Goal: Task Accomplishment & Management: Use online tool/utility

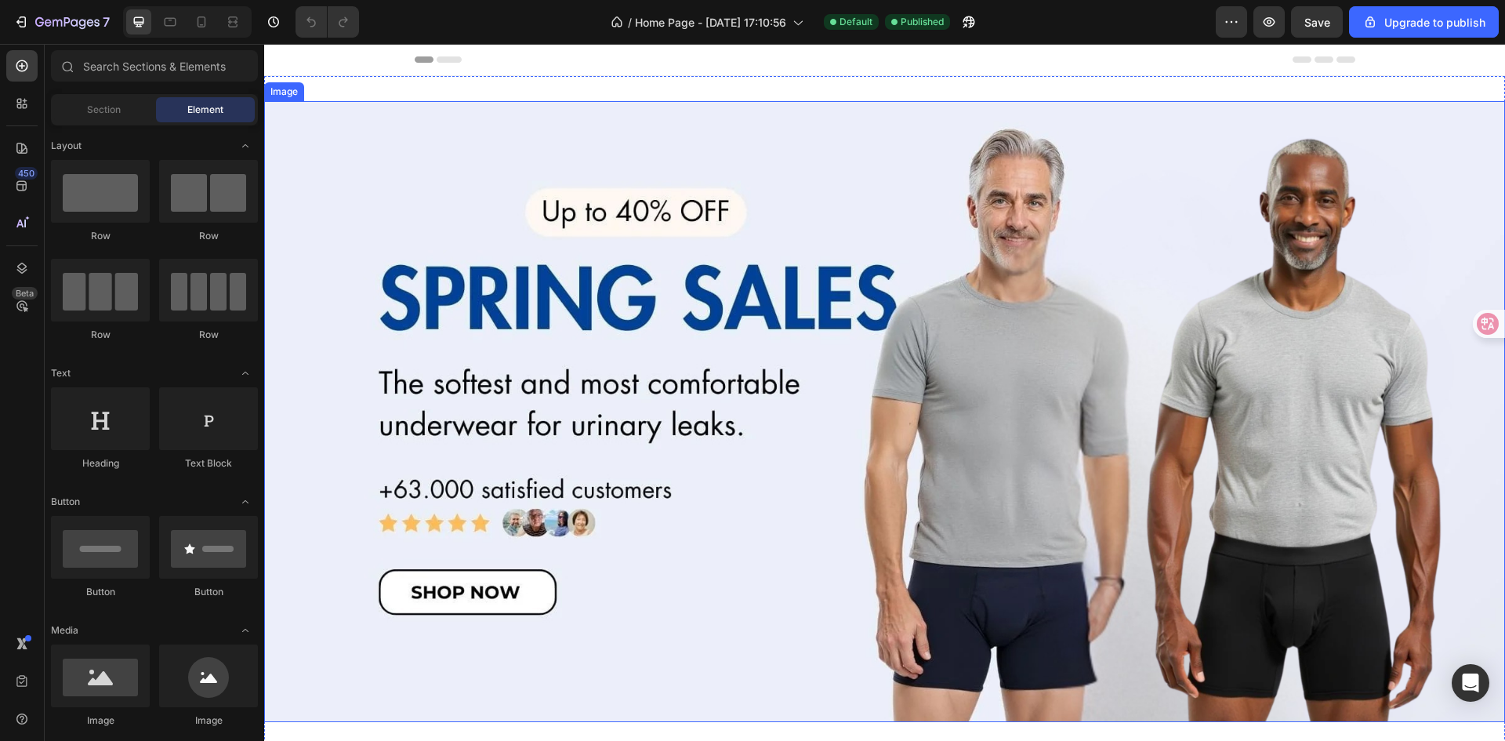
click at [743, 347] on img at bounding box center [884, 411] width 1241 height 621
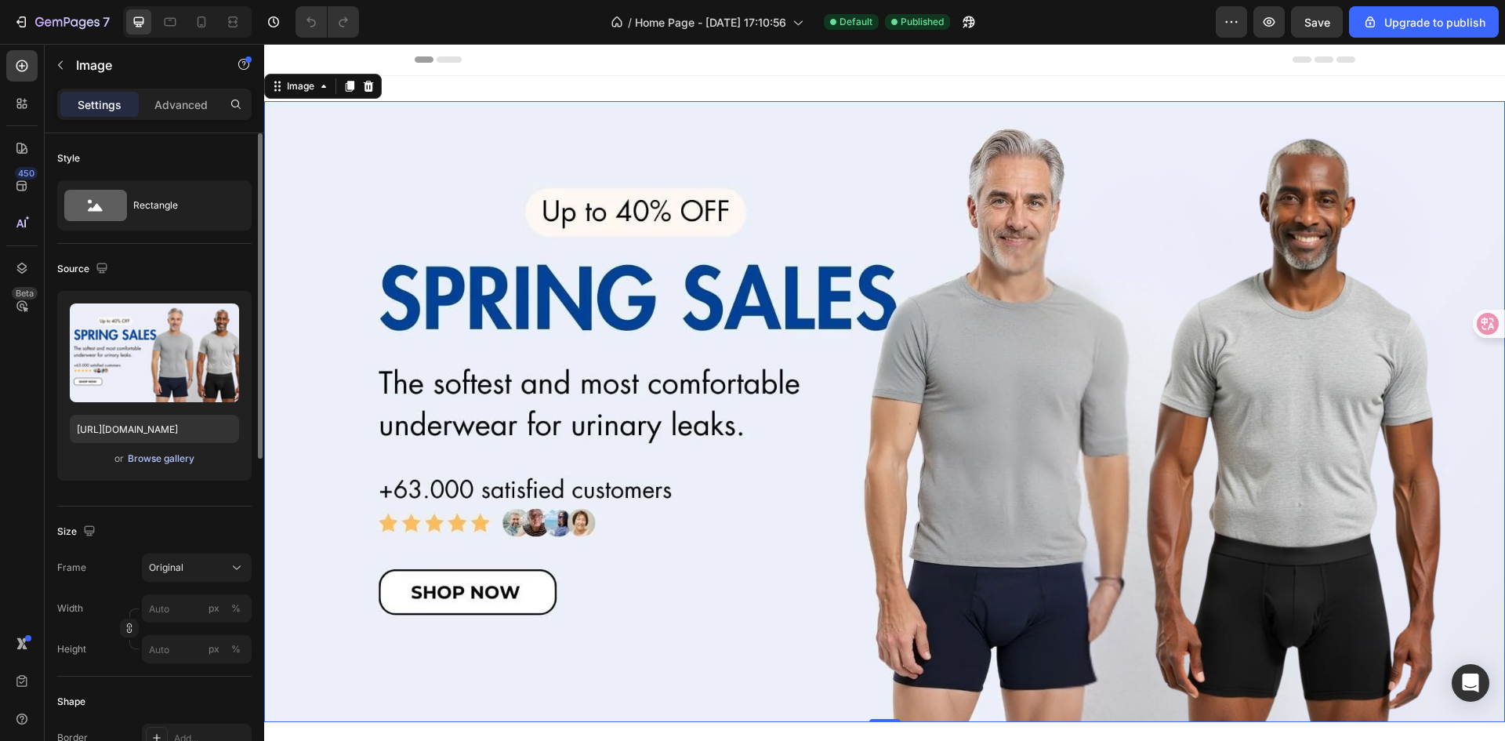
click at [181, 456] on div "Browse gallery" at bounding box center [161, 459] width 67 height 14
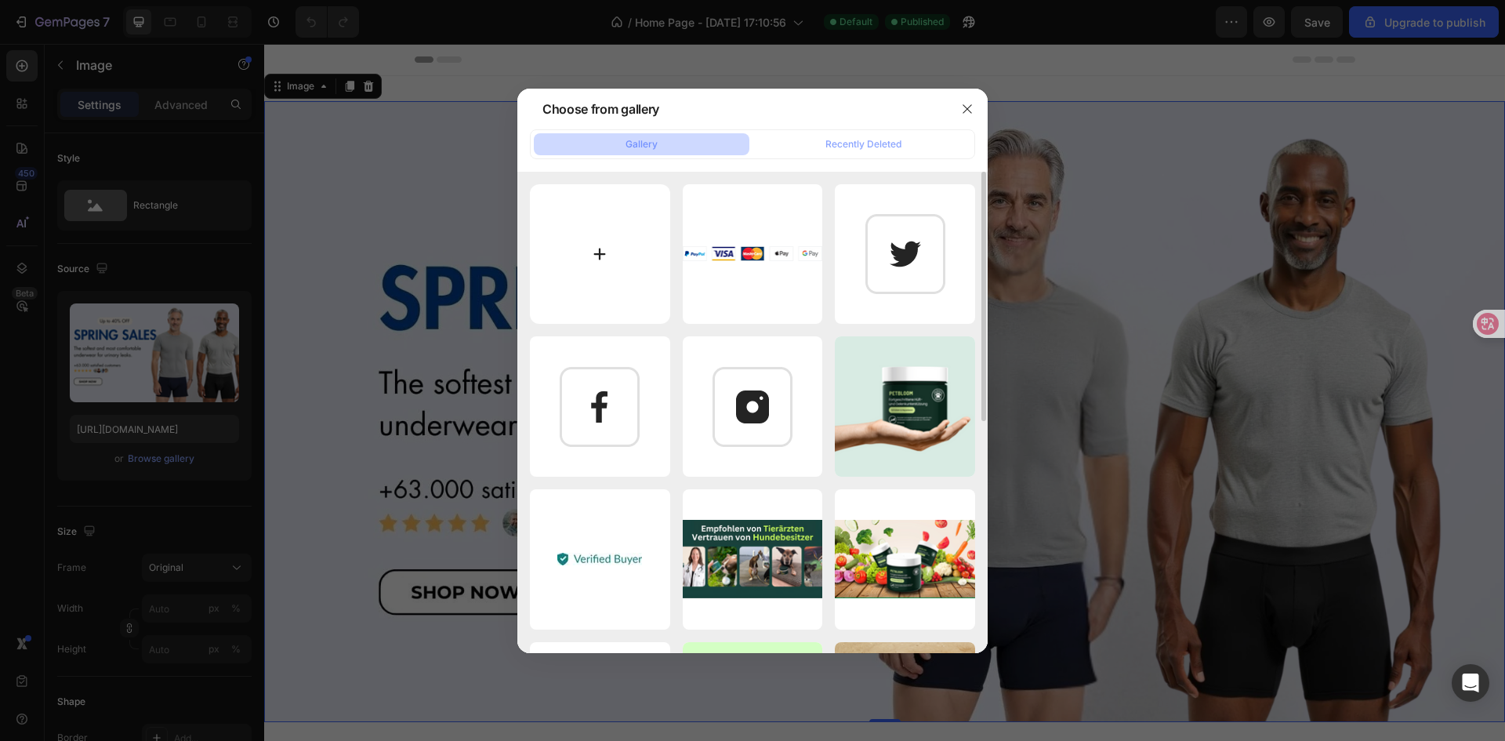
click at [565, 275] on input "file" at bounding box center [600, 254] width 140 height 140
type input "C:\fakepath\8bf0d90a-d39d-4a56-8fec-83e77b4a68af.jpeg"
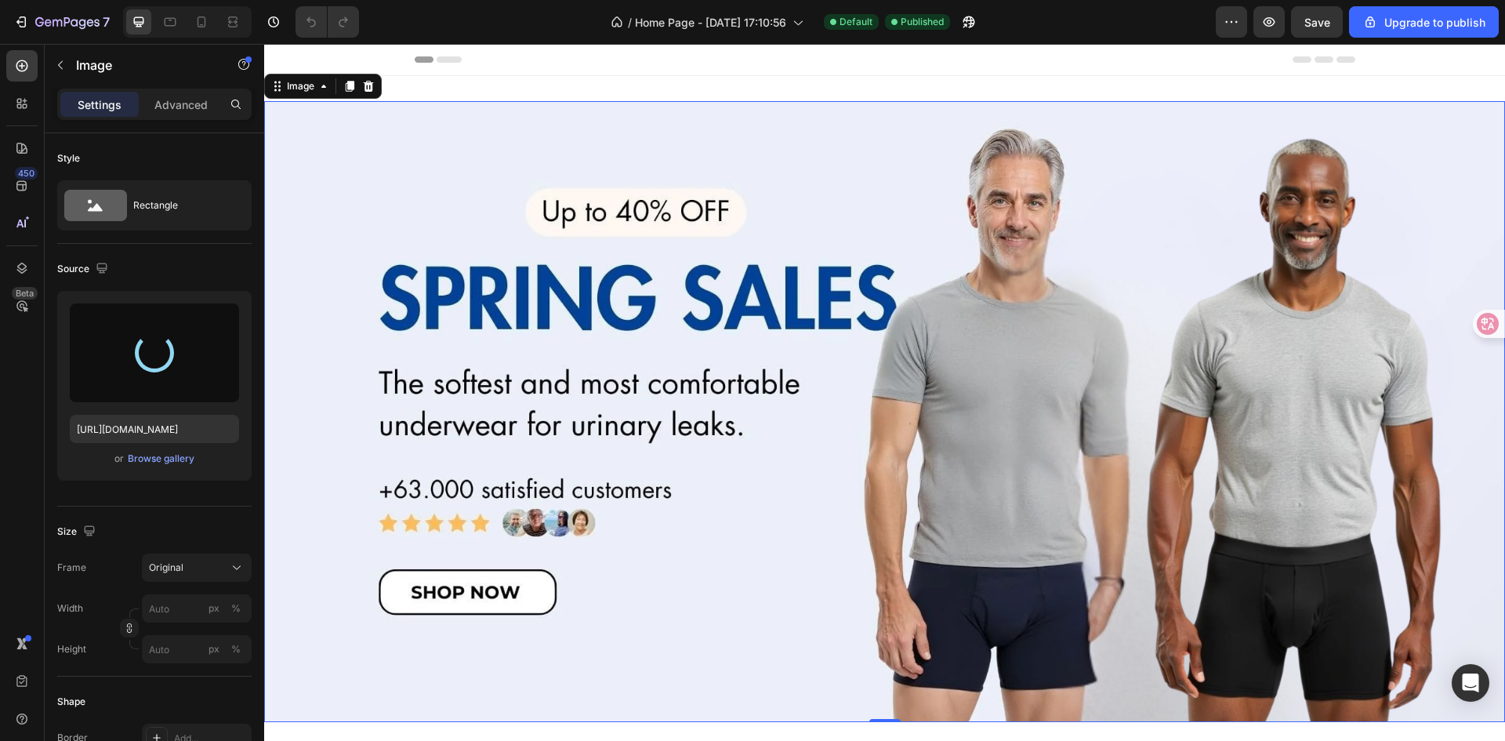
type input "https://cdn.shopify.com/s/files/1/0900/1530/1898/files/gempages_568794712102667…"
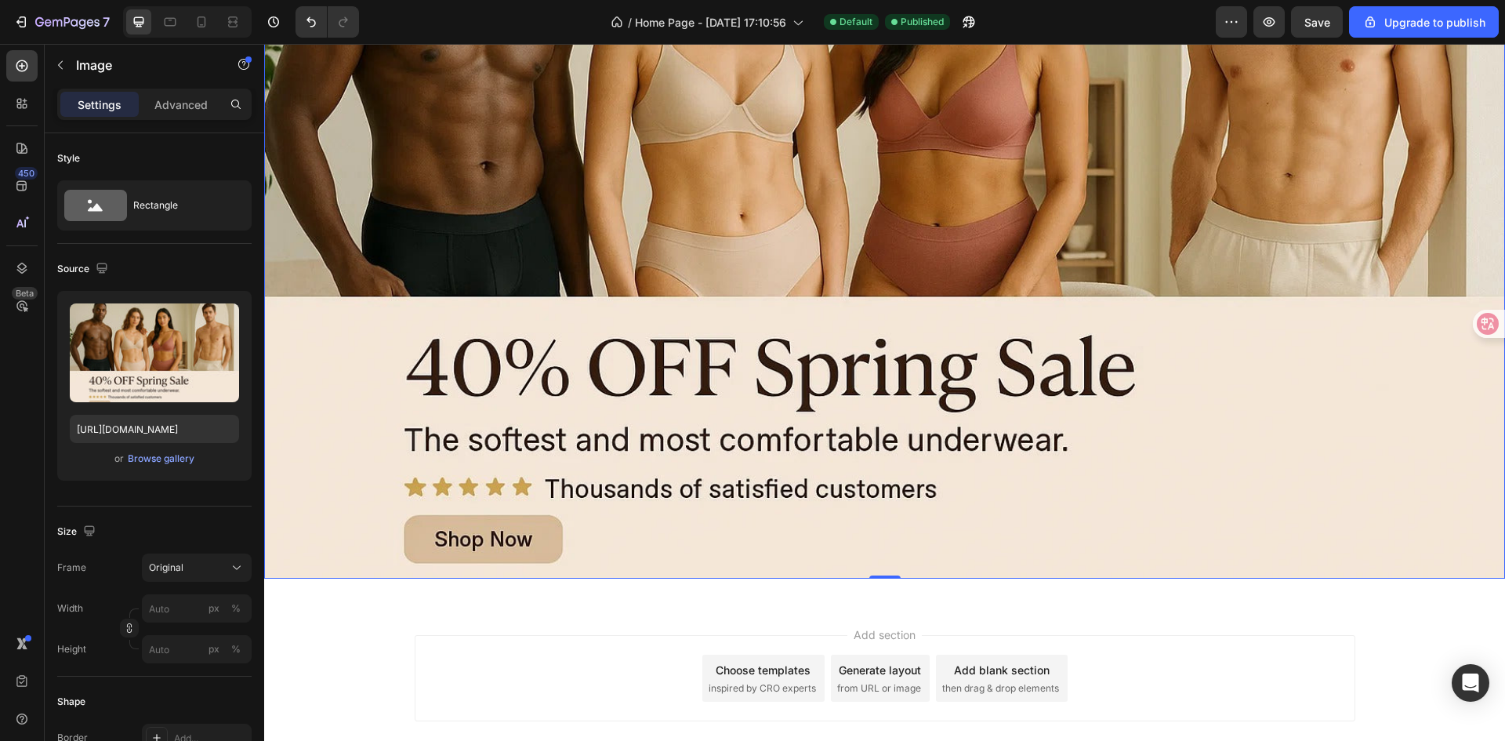
scroll to position [350, 0]
drag, startPoint x: 877, startPoint y: 570, endPoint x: 886, endPoint y: 532, distance: 38.6
click at [886, 532] on div "Image 0" at bounding box center [884, 164] width 1241 height 827
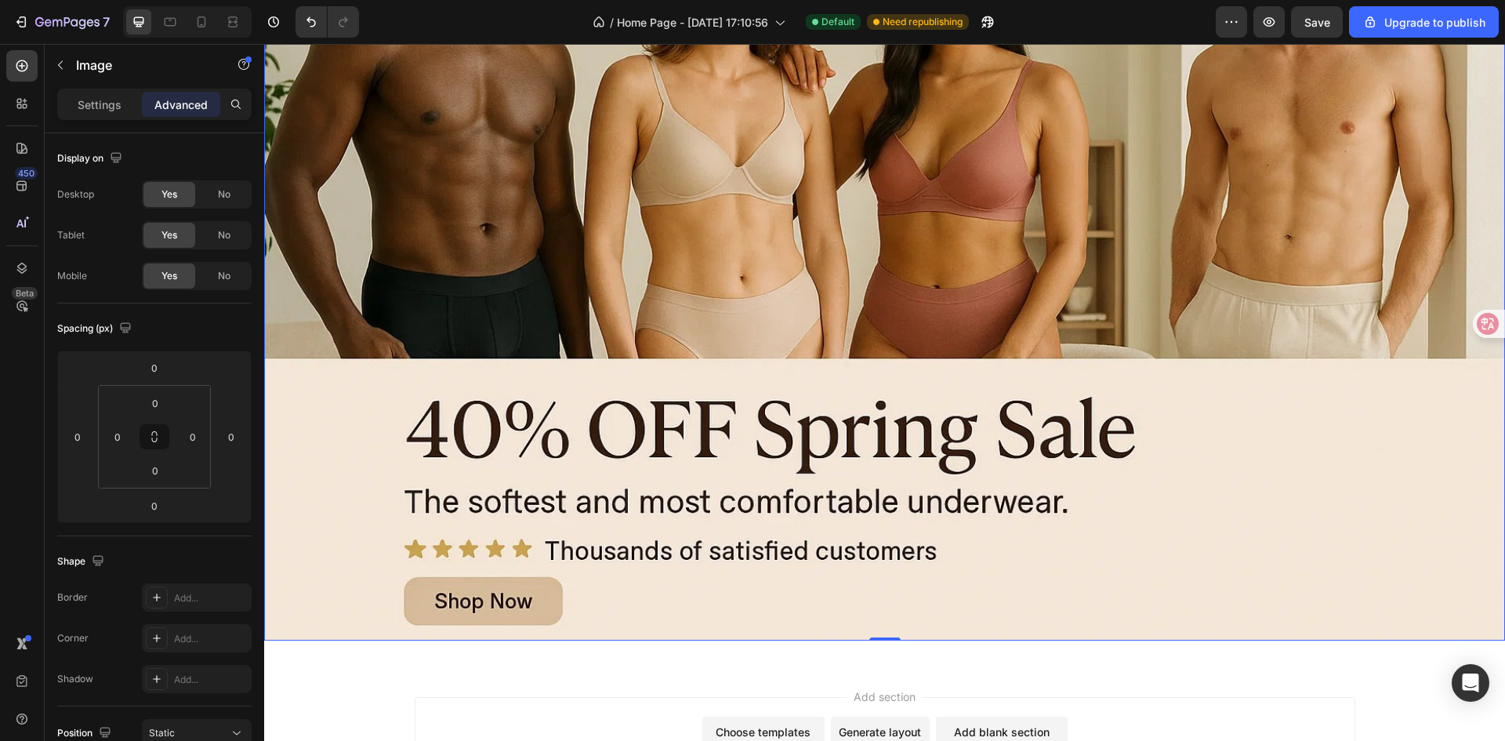
scroll to position [289, 0]
click at [1118, 652] on div "Image 0 Section 1" at bounding box center [884, 226] width 1241 height 877
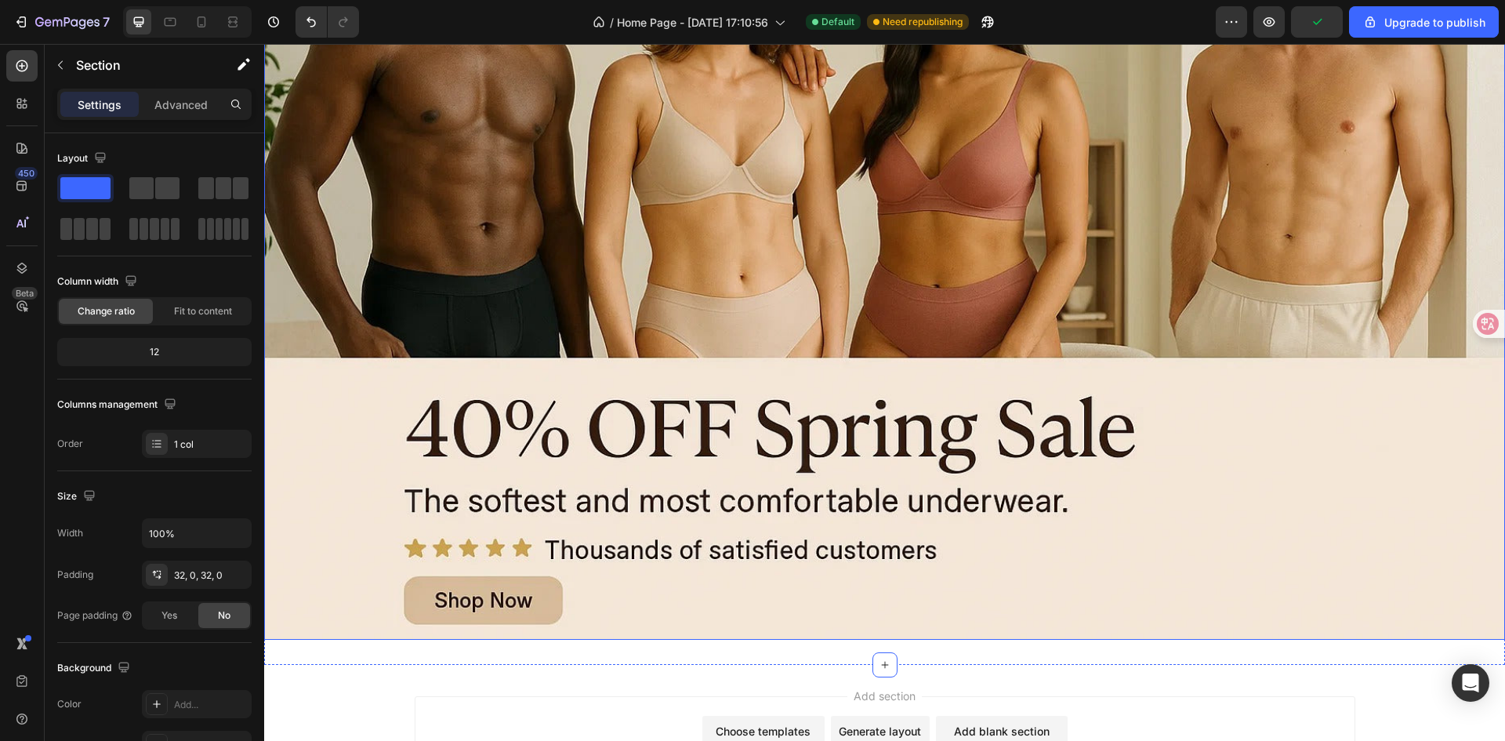
click at [630, 378] on img at bounding box center [884, 226] width 1241 height 827
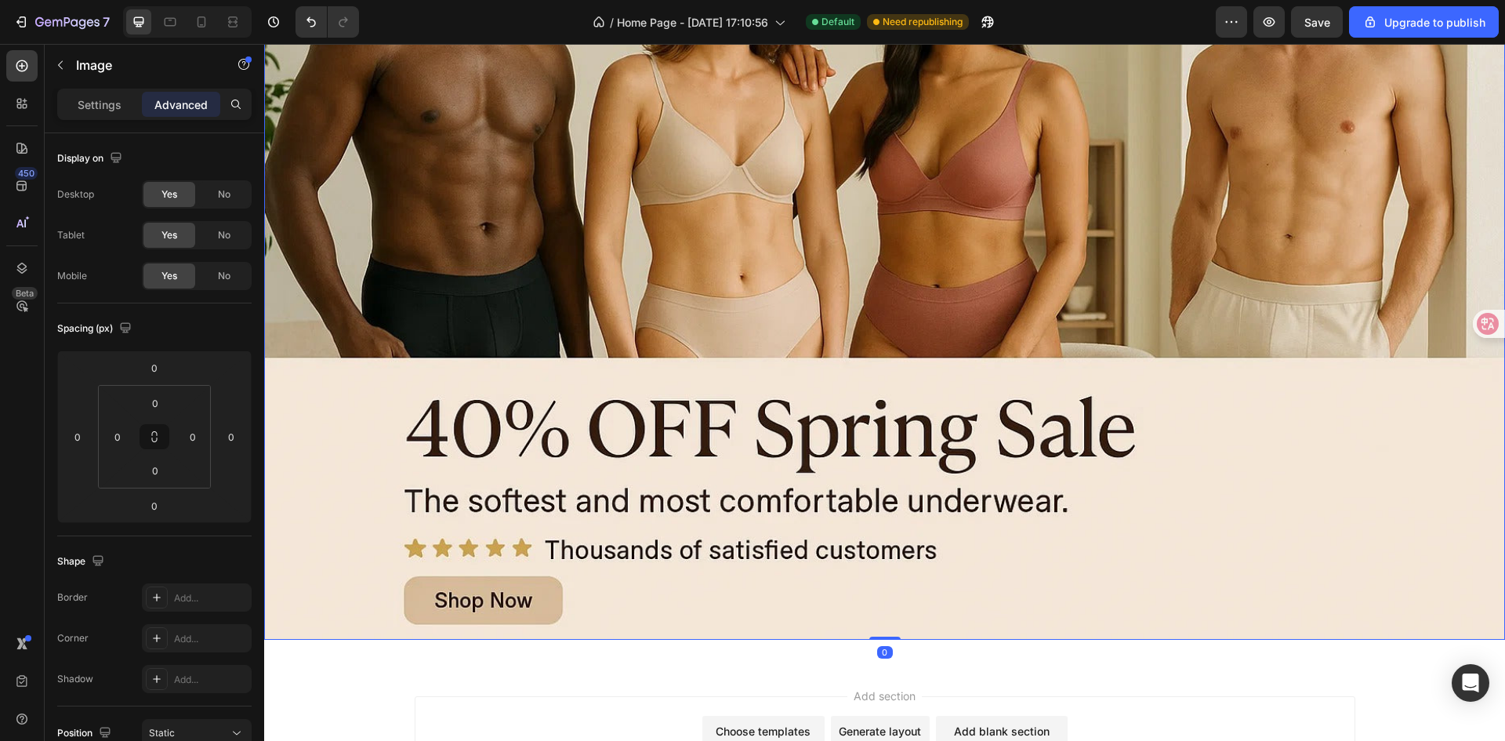
click at [427, 205] on img at bounding box center [884, 226] width 1241 height 827
click at [98, 104] on p "Settings" at bounding box center [100, 104] width 44 height 16
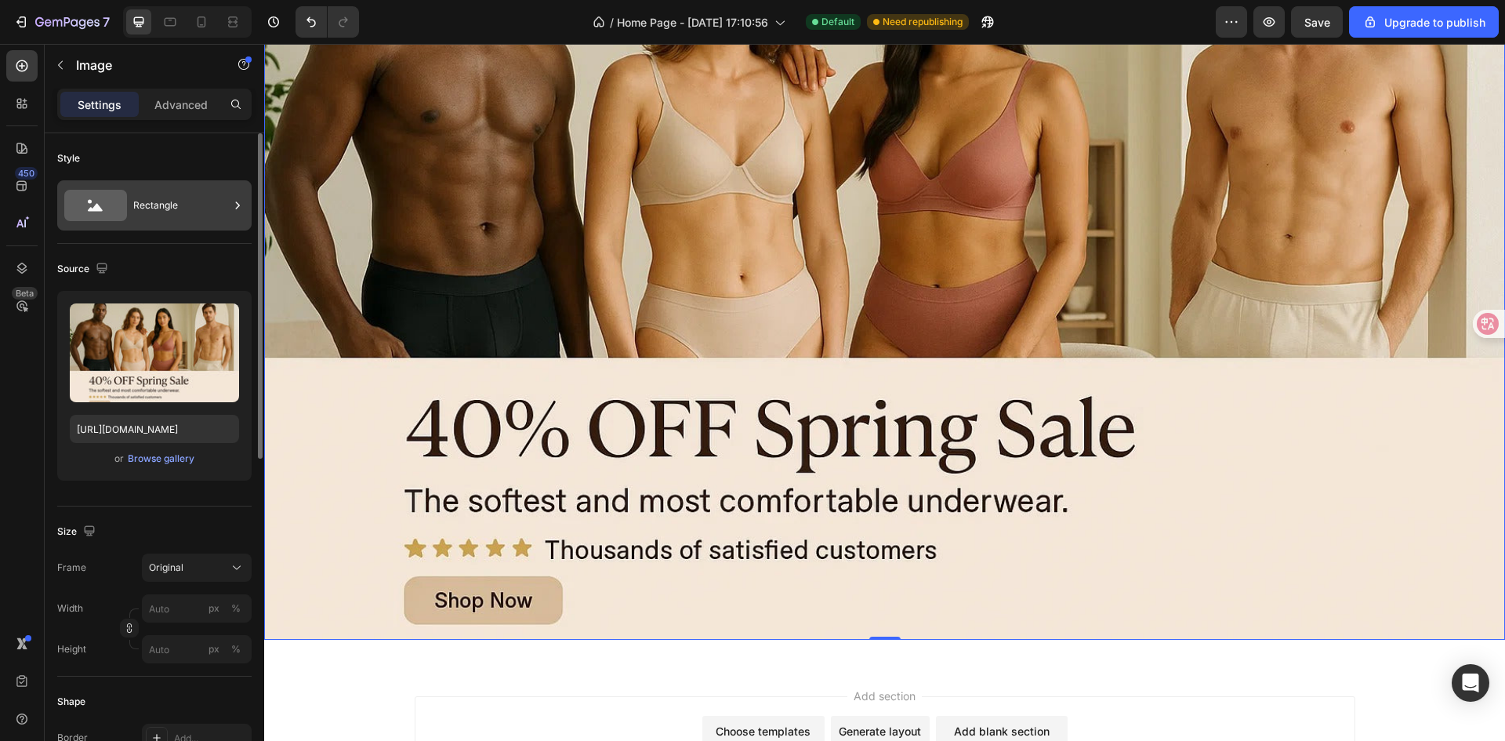
click at [154, 196] on div "Rectangle" at bounding box center [181, 205] width 96 height 36
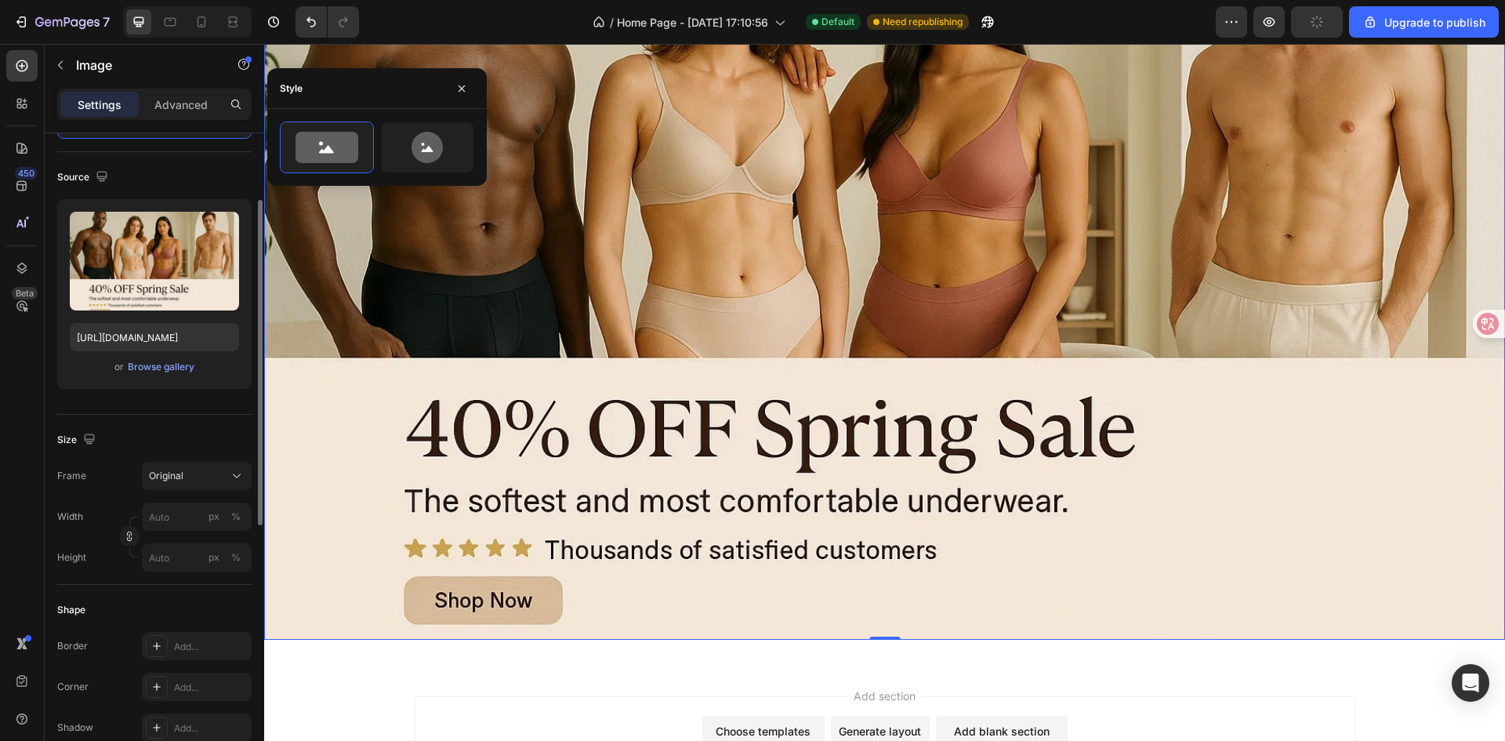
scroll to position [109, 0]
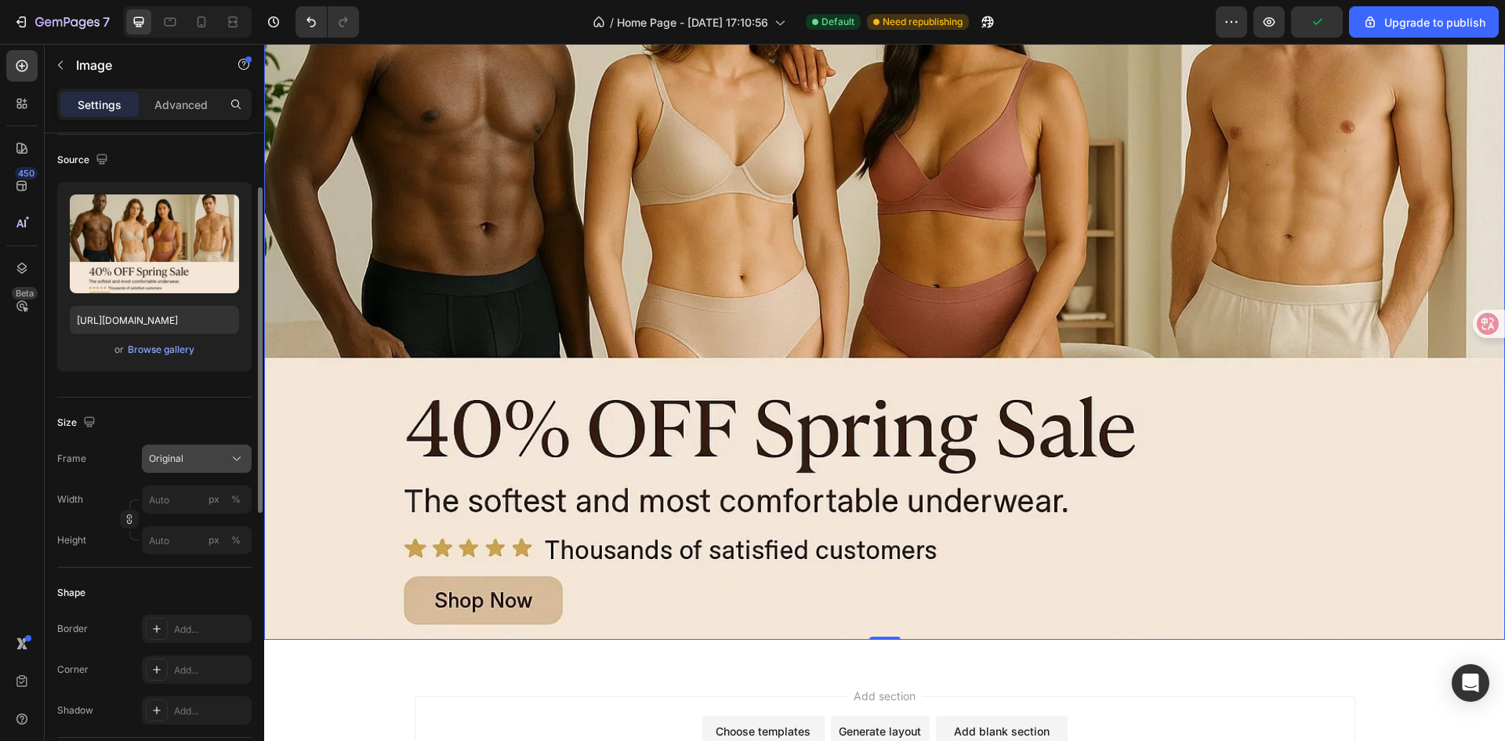
click at [231, 456] on icon at bounding box center [237, 459] width 16 height 16
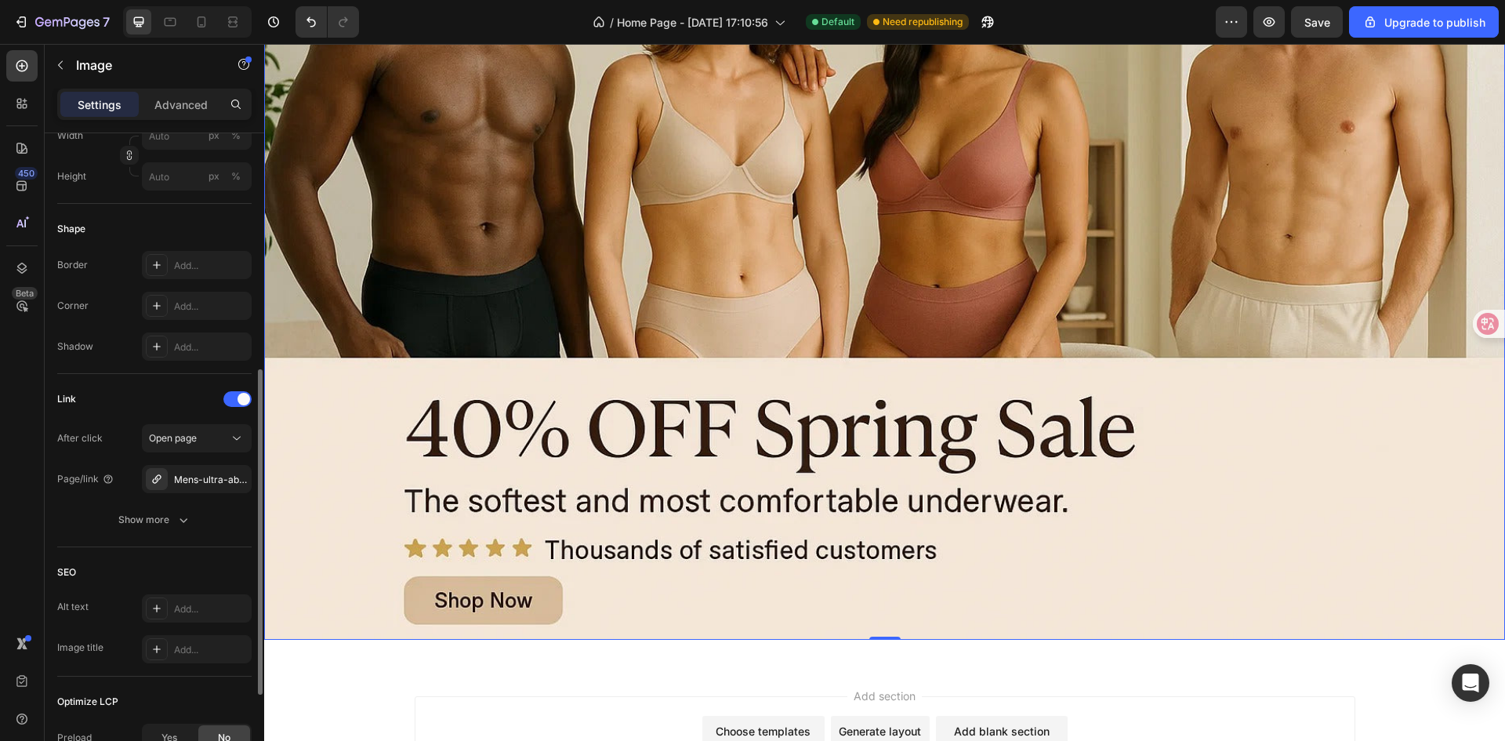
scroll to position [473, 0]
click at [233, 435] on icon at bounding box center [237, 438] width 16 height 16
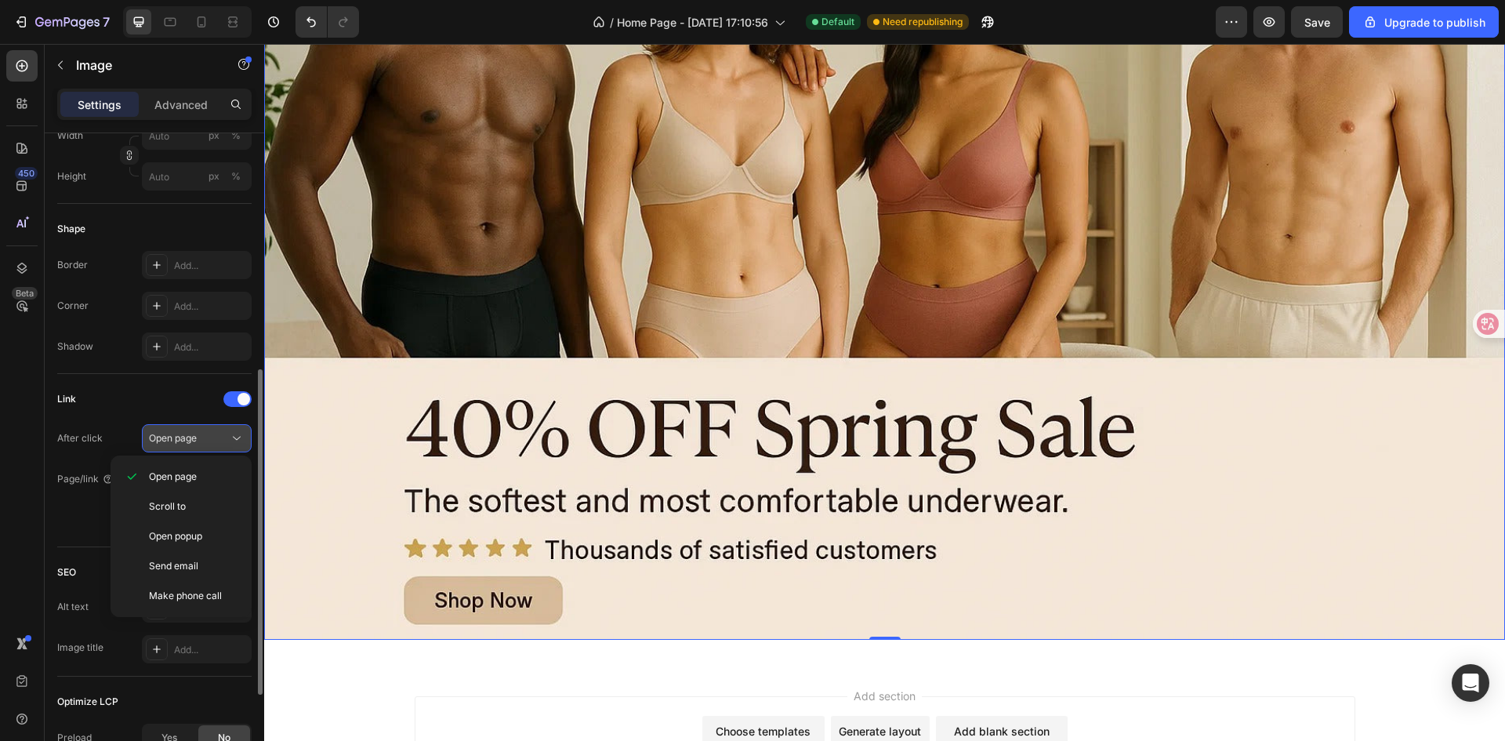
click at [233, 435] on icon at bounding box center [237, 438] width 16 height 16
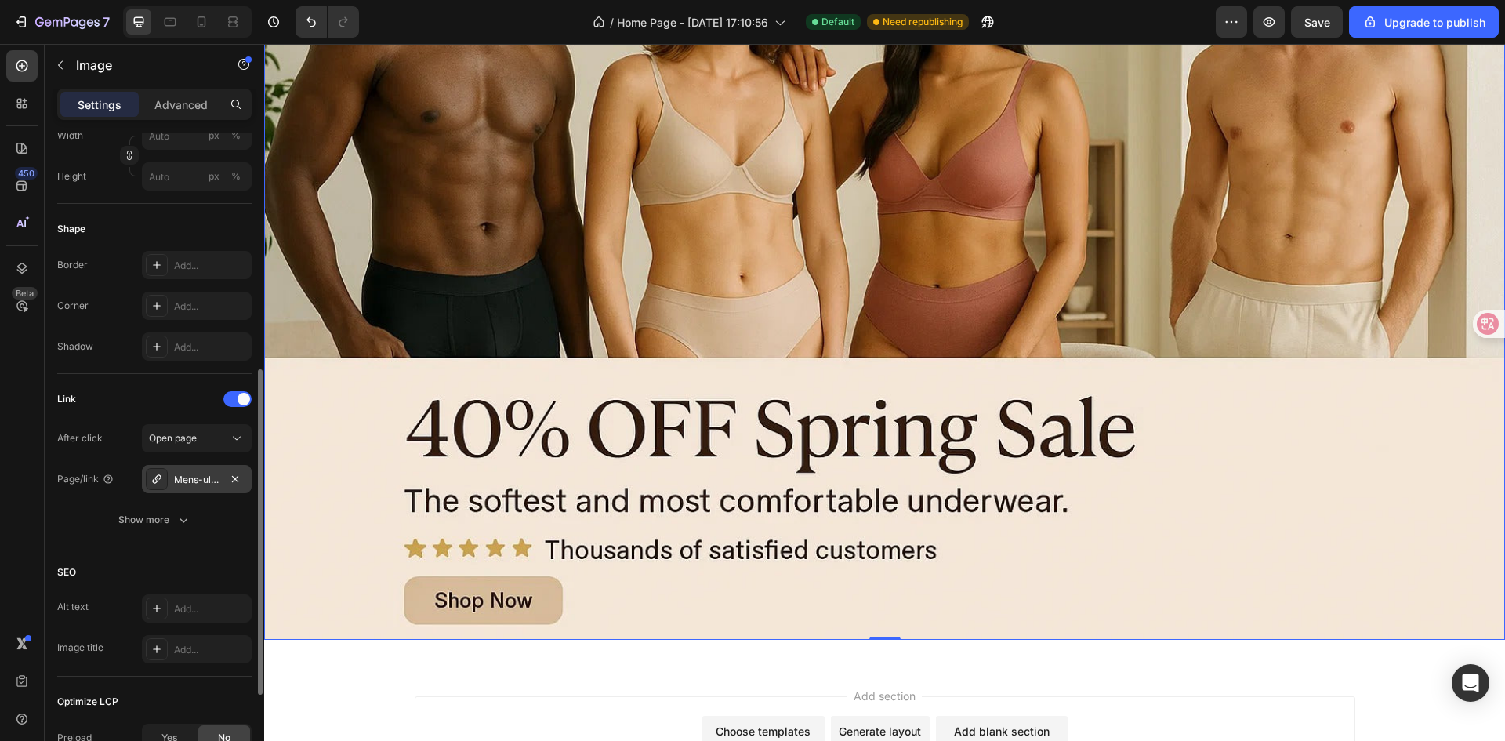
click at [188, 479] on div "Mens-ultra-absorbent-incontinence-boxer-briefs" at bounding box center [196, 480] width 45 height 14
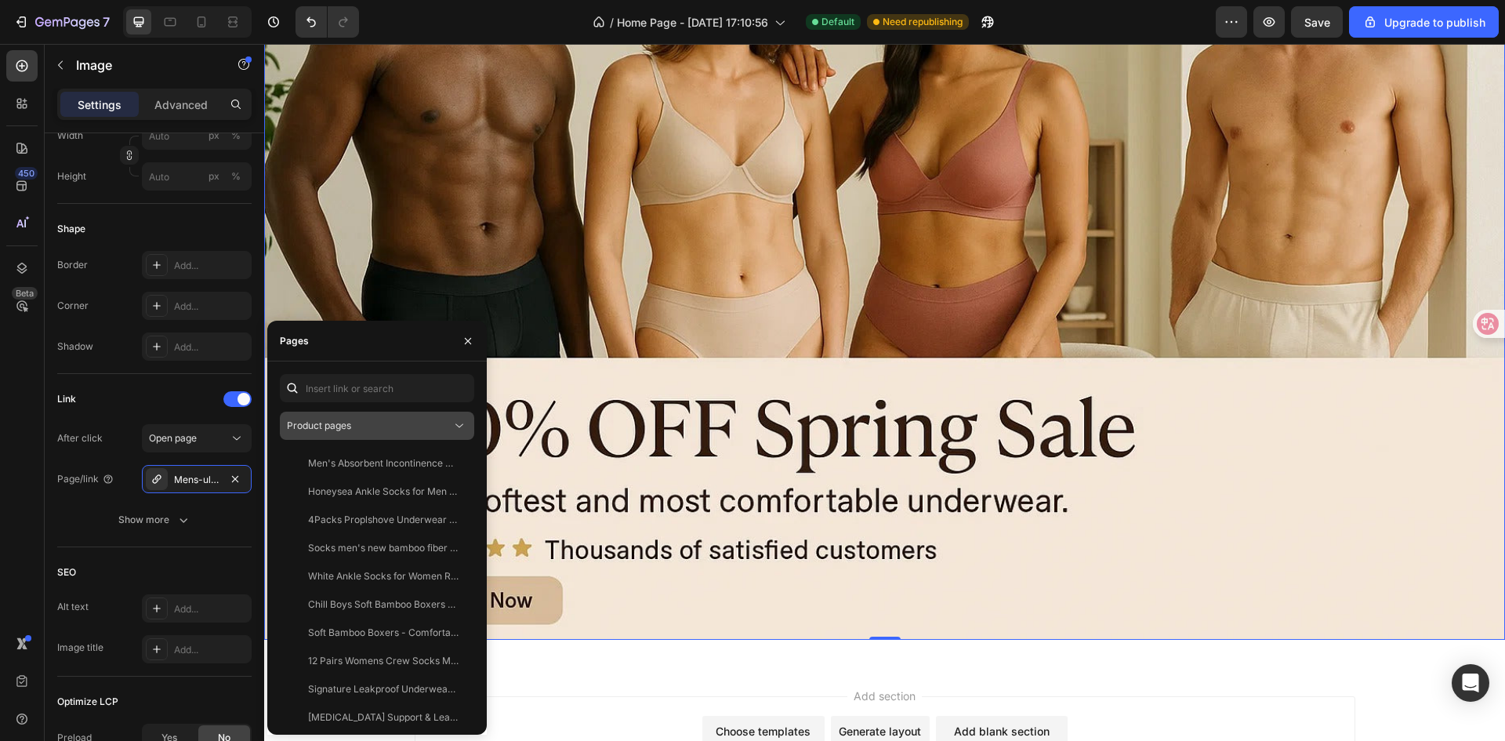
click at [460, 427] on icon at bounding box center [460, 426] width 16 height 16
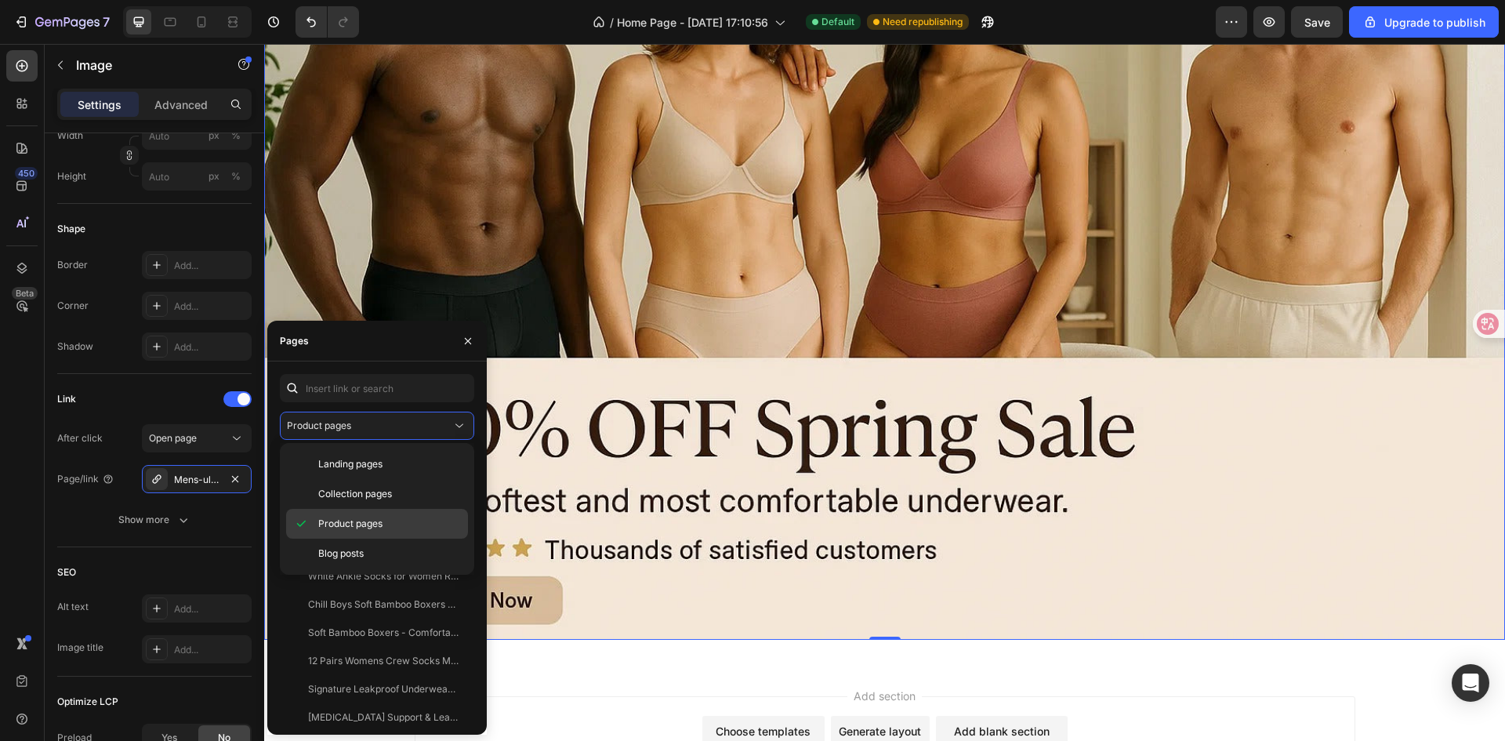
click at [399, 523] on p "Product pages" at bounding box center [389, 524] width 143 height 14
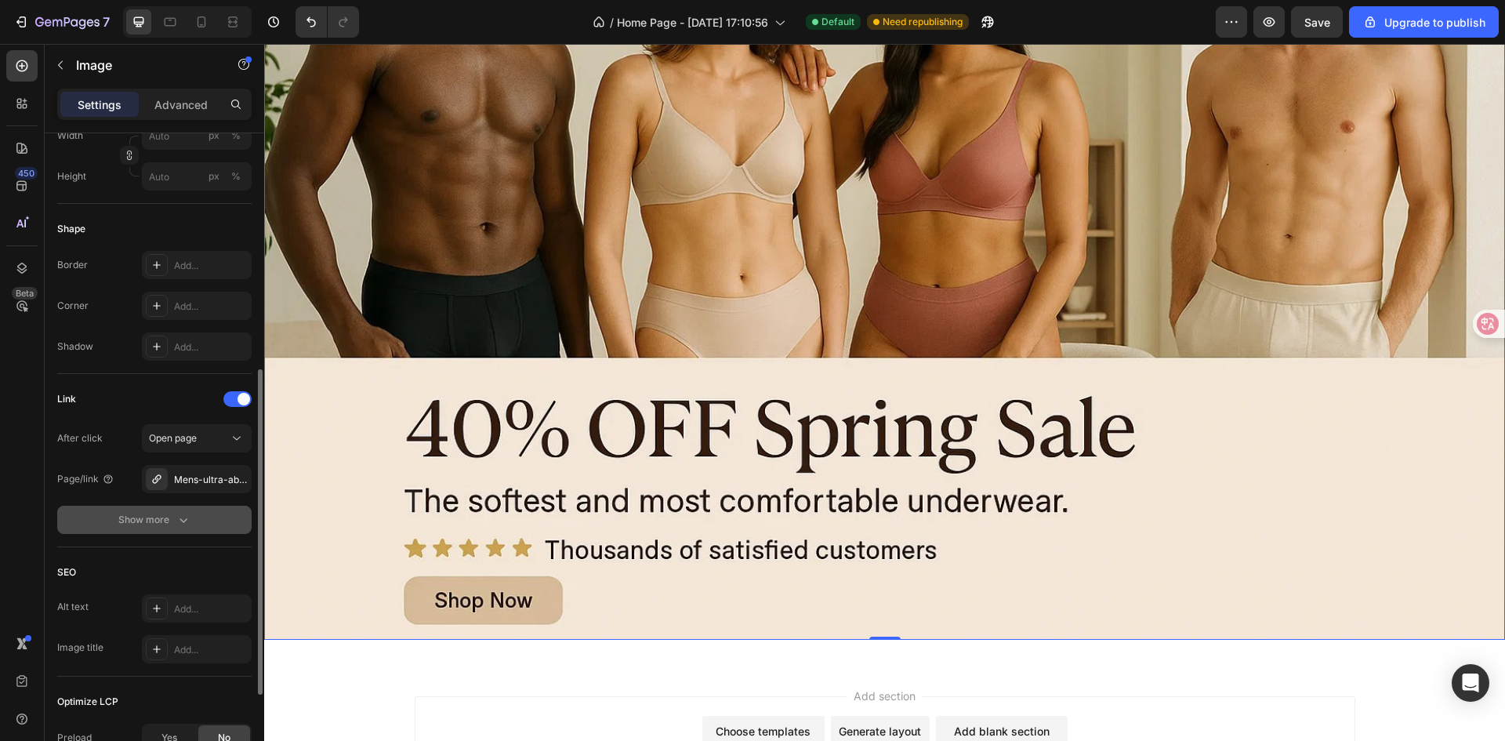
click at [153, 517] on div "Show more" at bounding box center [154, 520] width 73 height 16
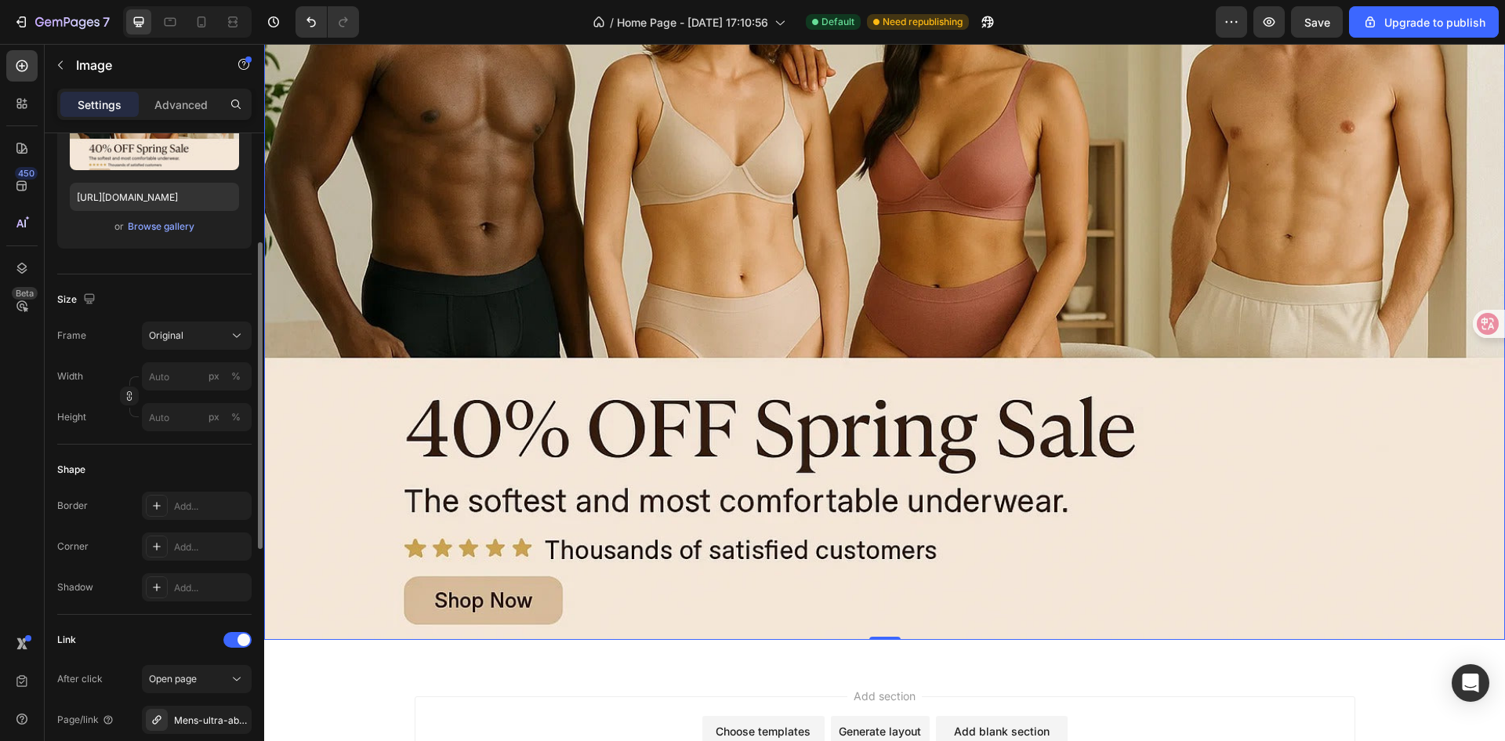
scroll to position [223, 0]
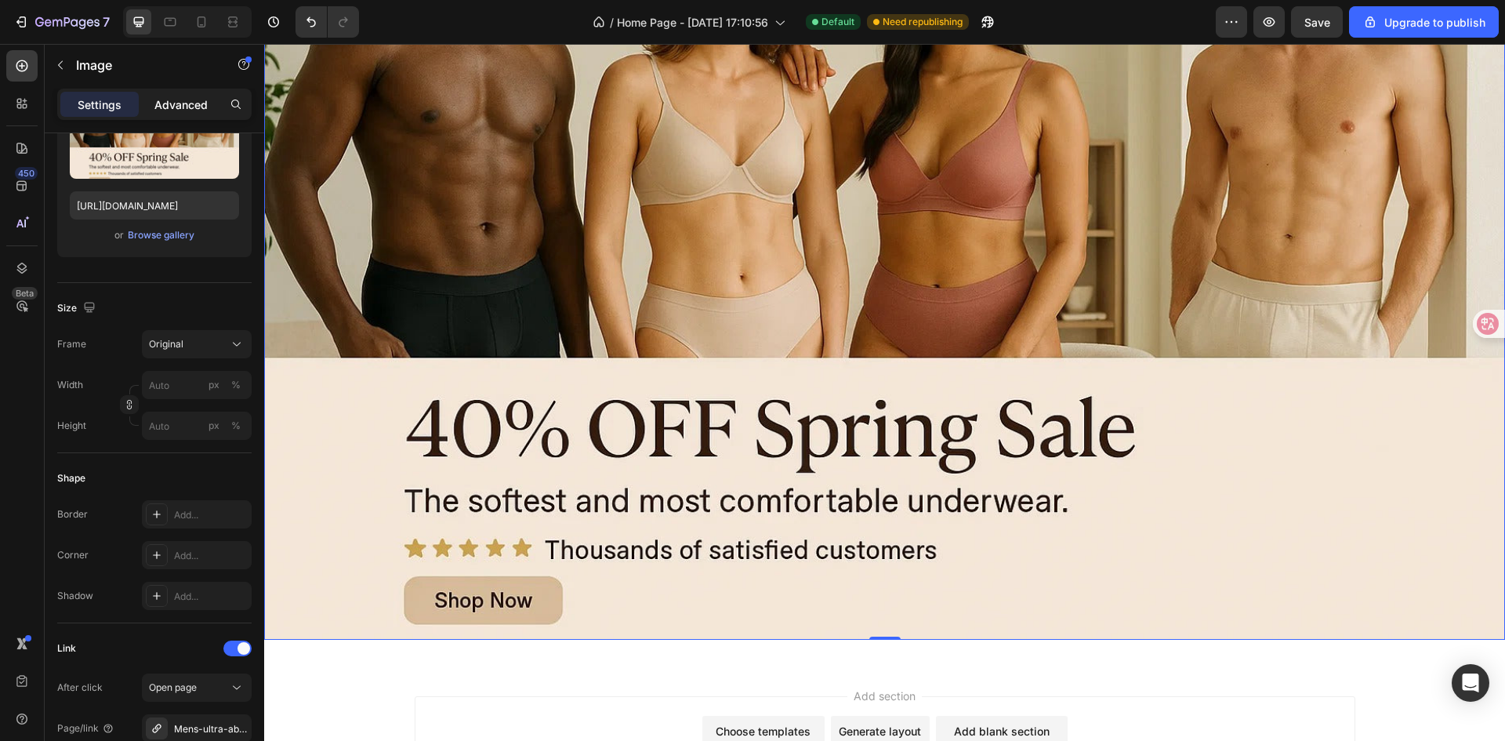
click at [187, 108] on p "Advanced" at bounding box center [180, 104] width 53 height 16
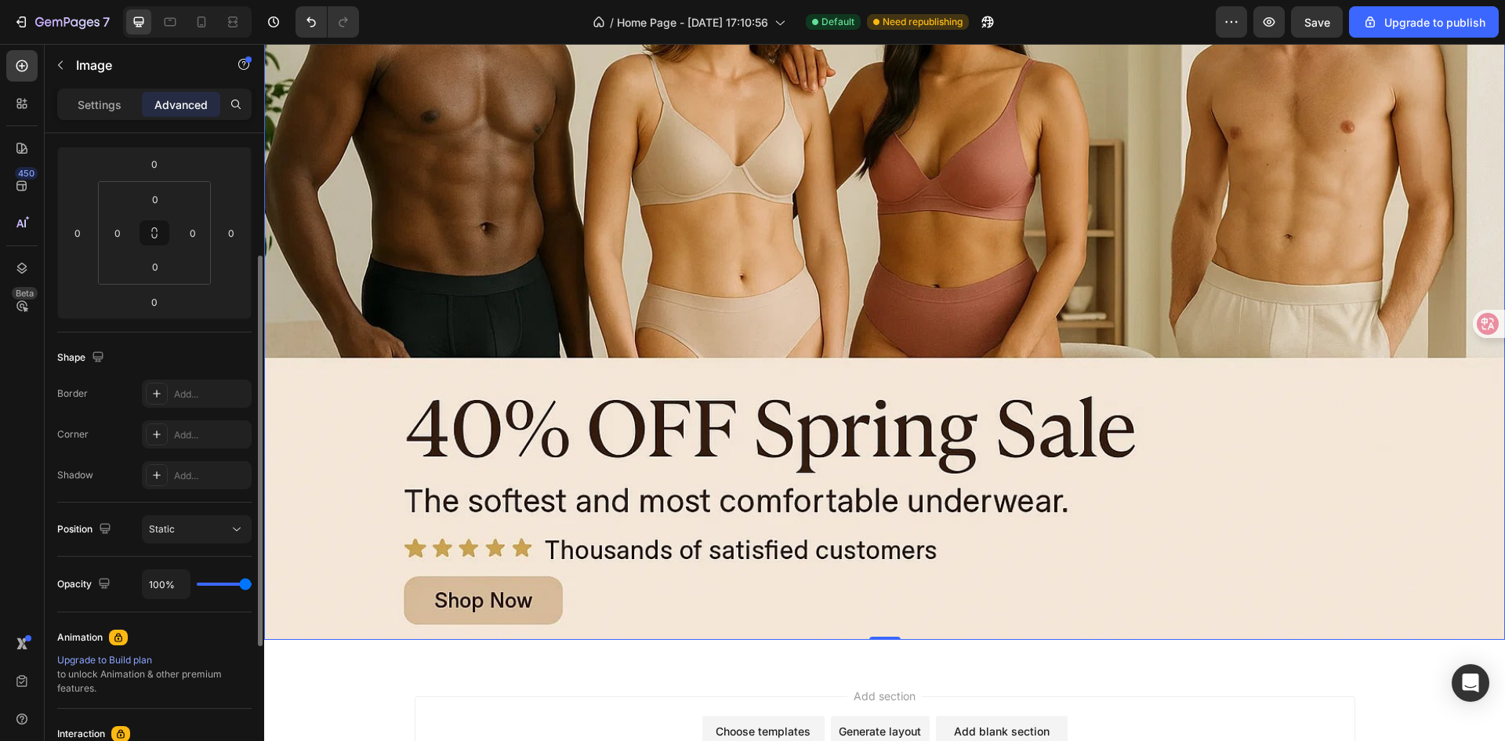
scroll to position [205, 0]
click at [187, 528] on div "Static" at bounding box center [189, 528] width 80 height 14
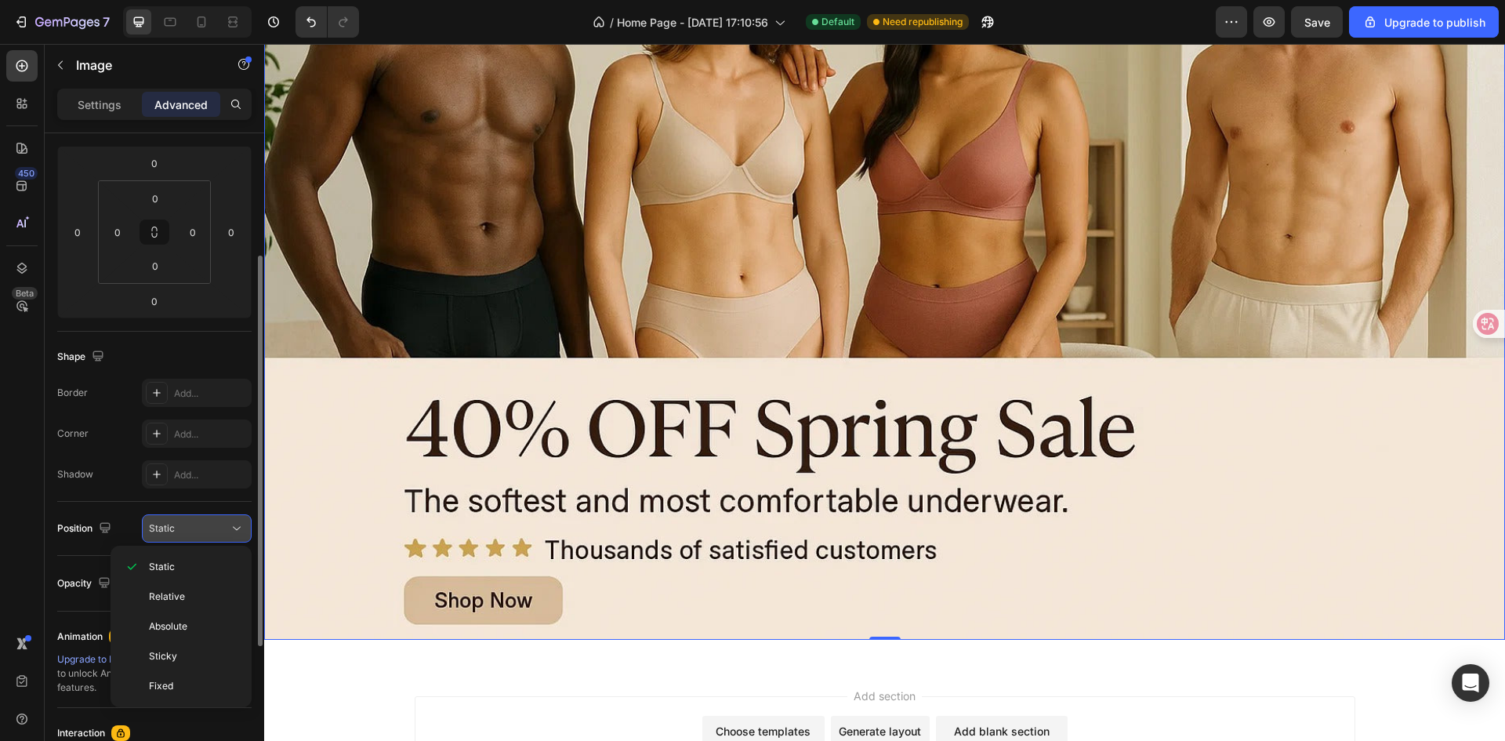
click at [187, 528] on div "Static" at bounding box center [189, 528] width 80 height 14
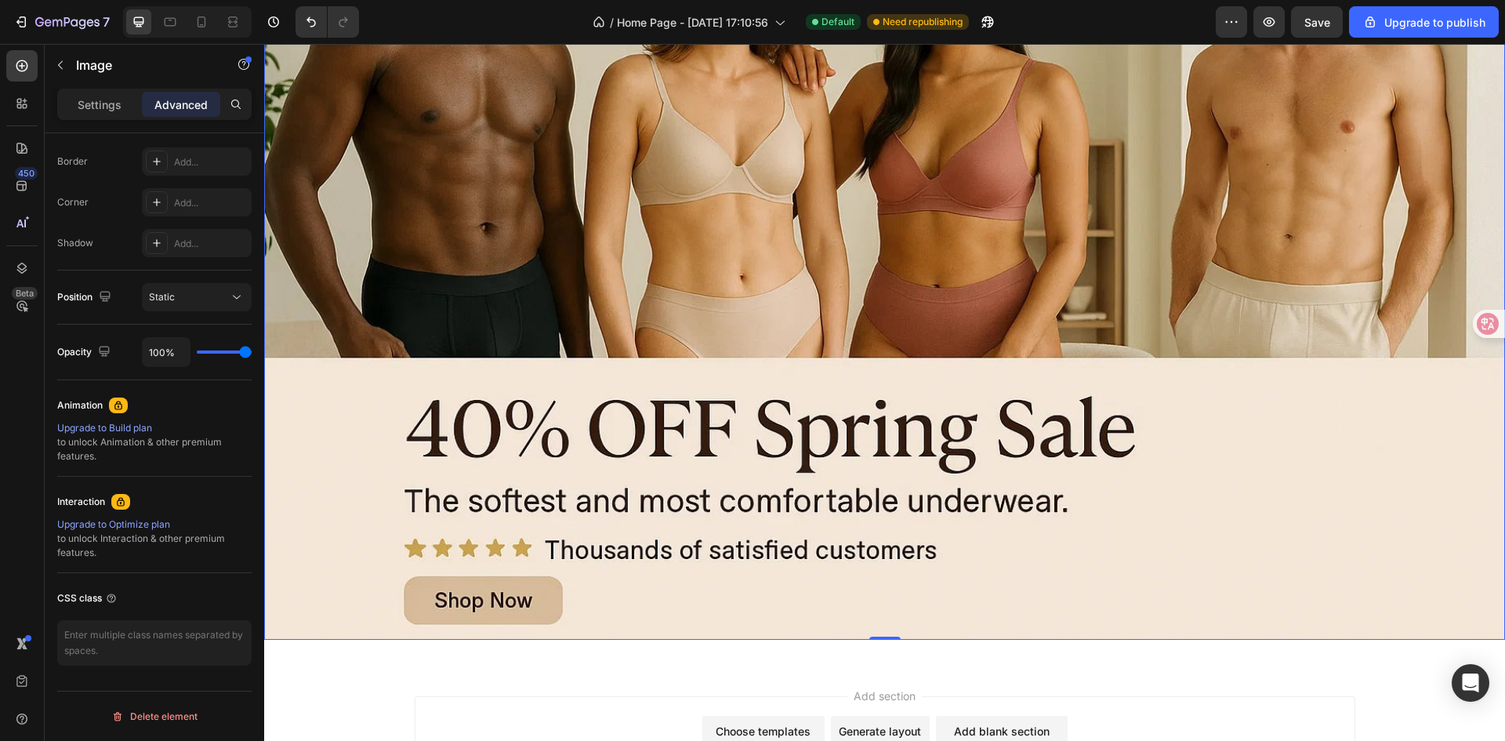
scroll to position [0, 0]
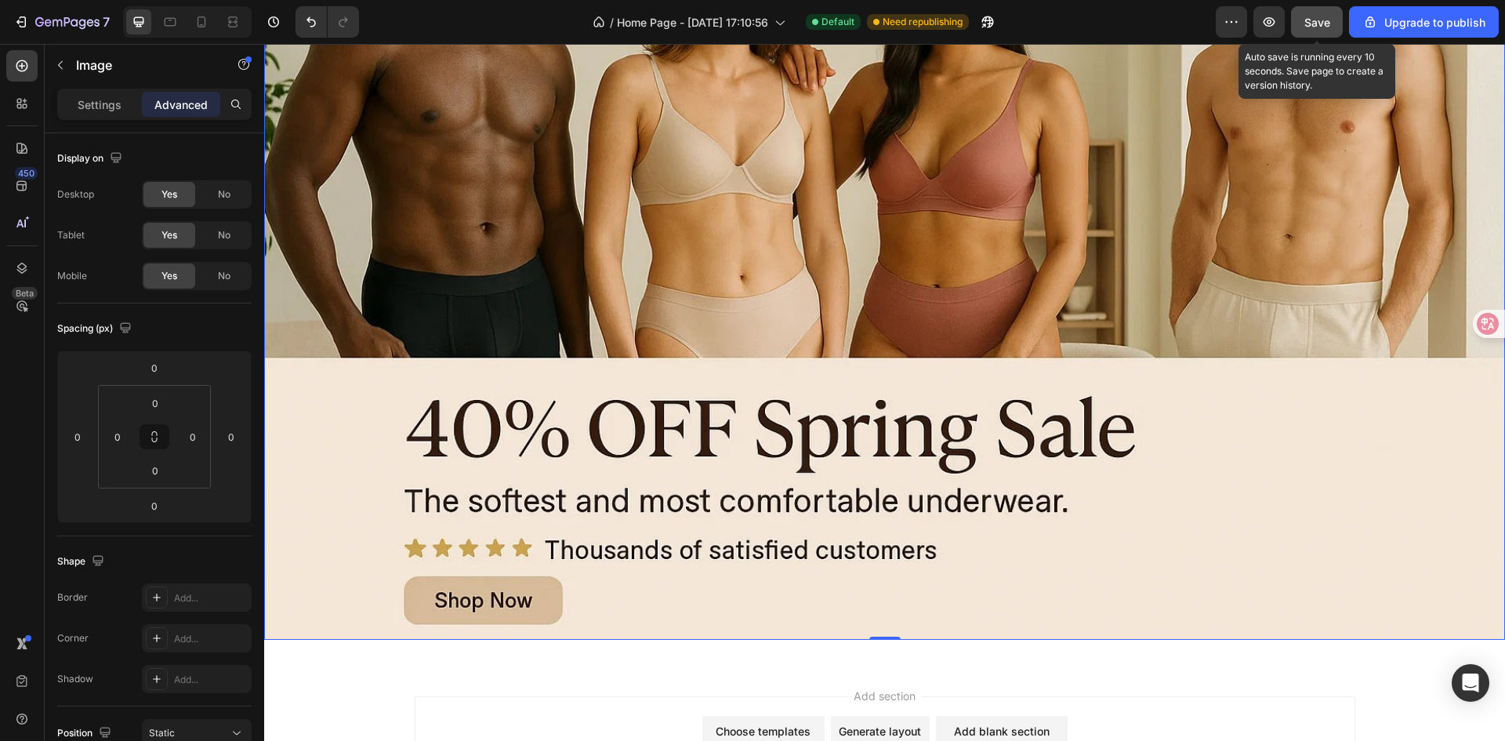
click at [1308, 19] on span "Save" at bounding box center [1318, 22] width 26 height 13
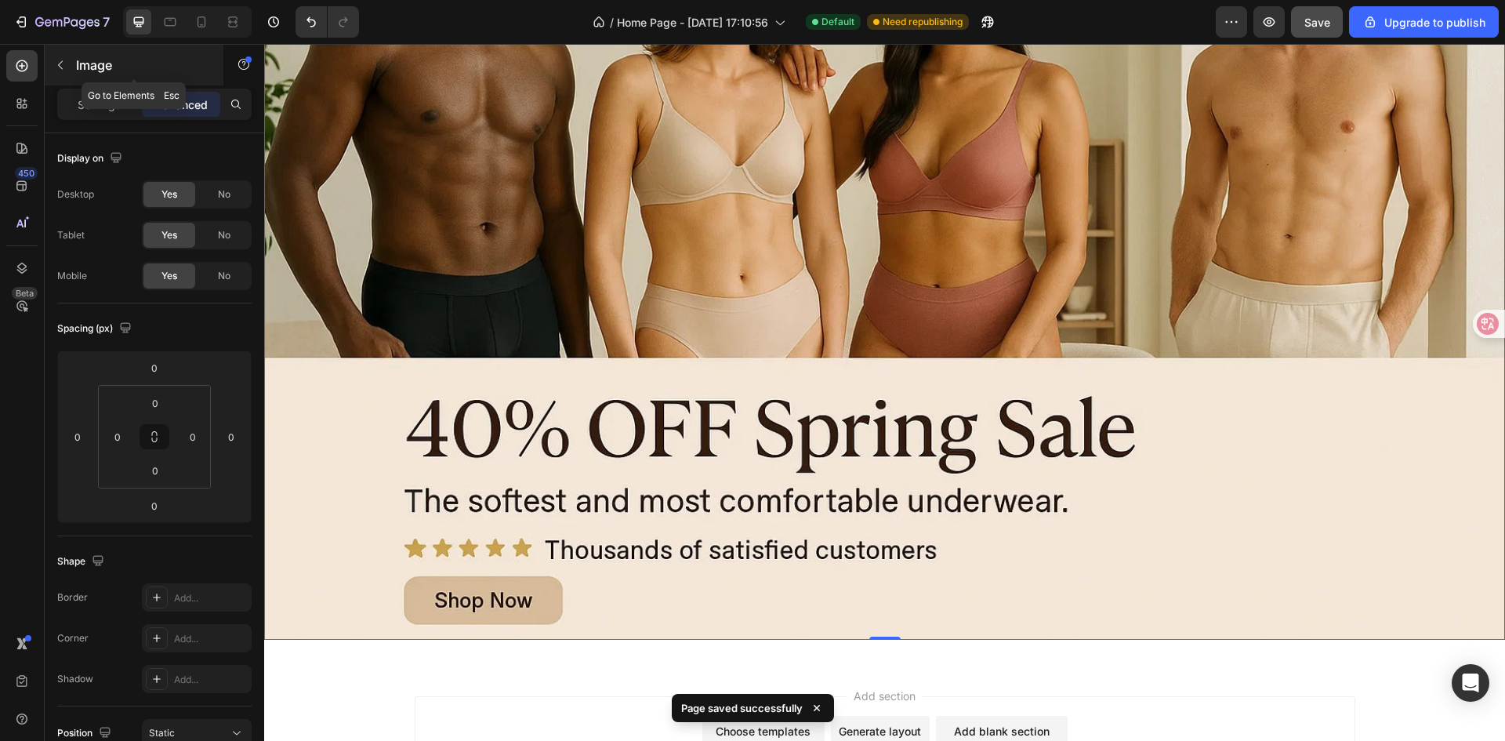
click at [70, 67] on button "button" at bounding box center [60, 65] width 25 height 25
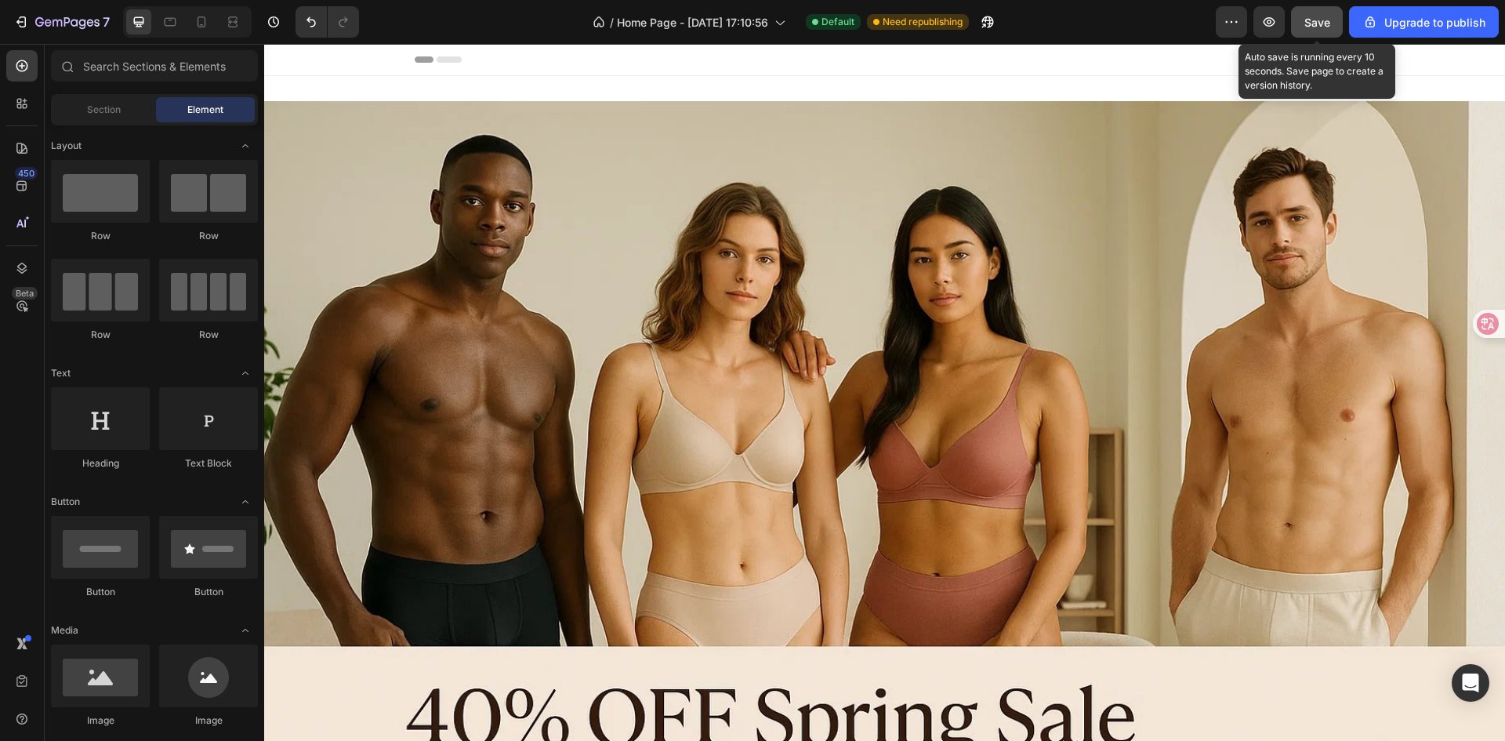
click at [1305, 16] on button "Save" at bounding box center [1317, 21] width 52 height 31
click at [1327, 21] on span "Save" at bounding box center [1318, 22] width 26 height 13
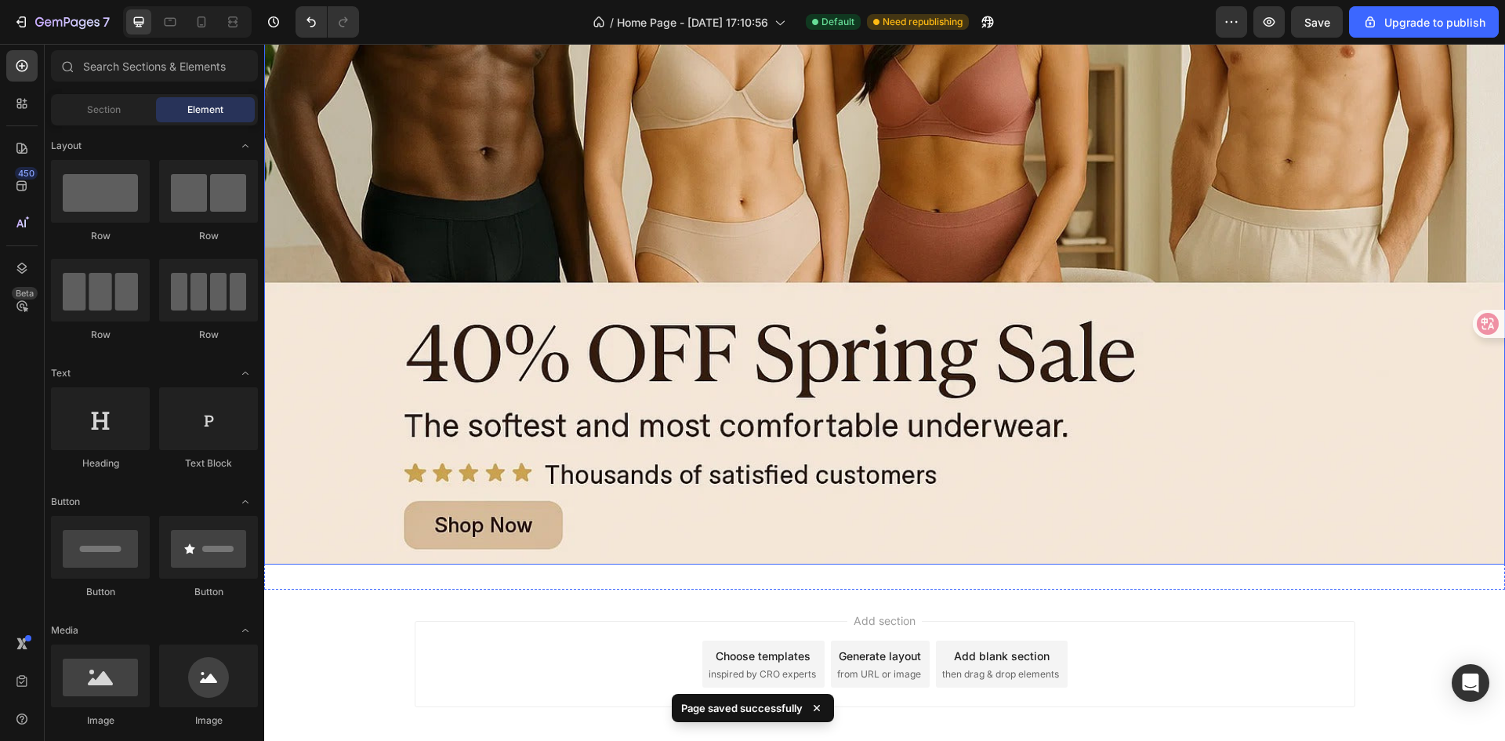
scroll to position [430, 0]
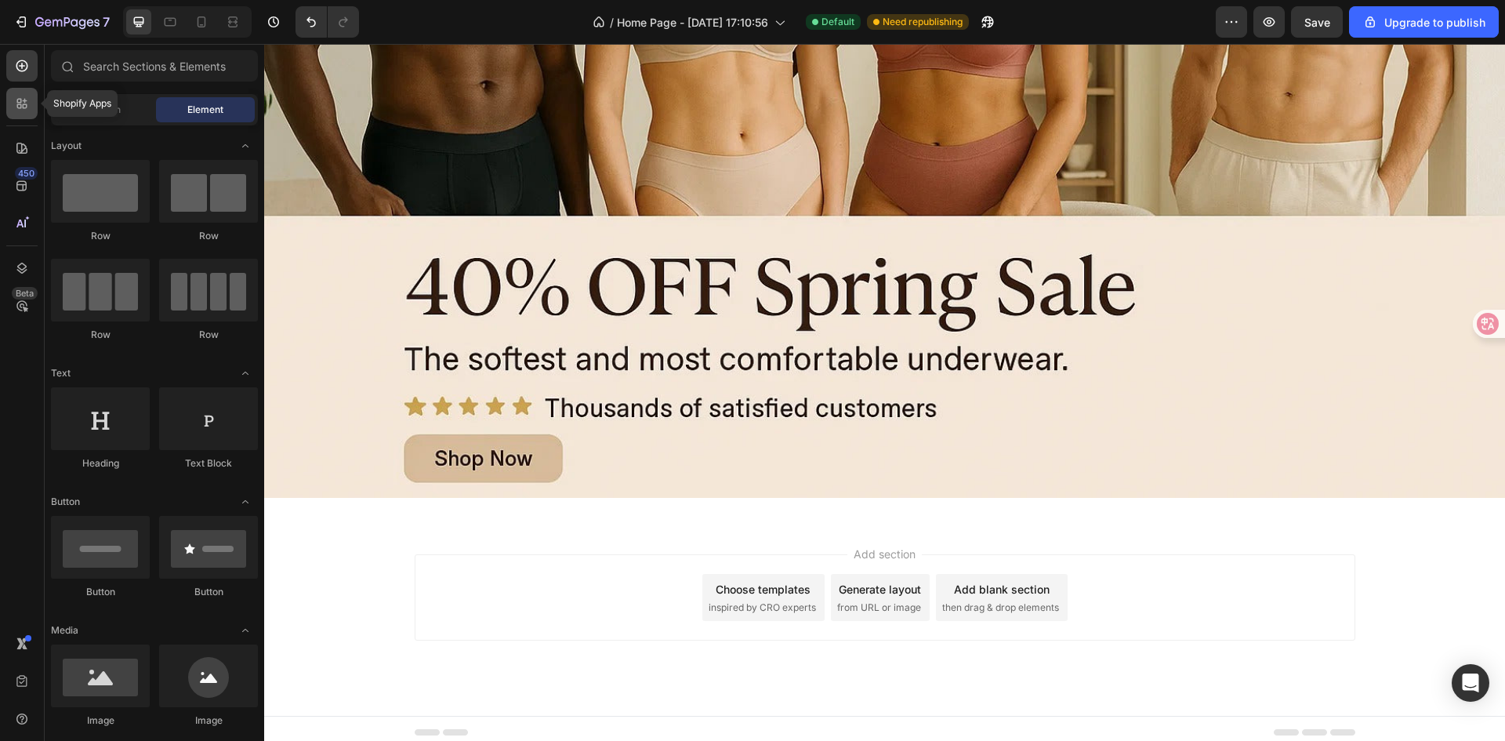
click at [27, 114] on div at bounding box center [21, 103] width 31 height 31
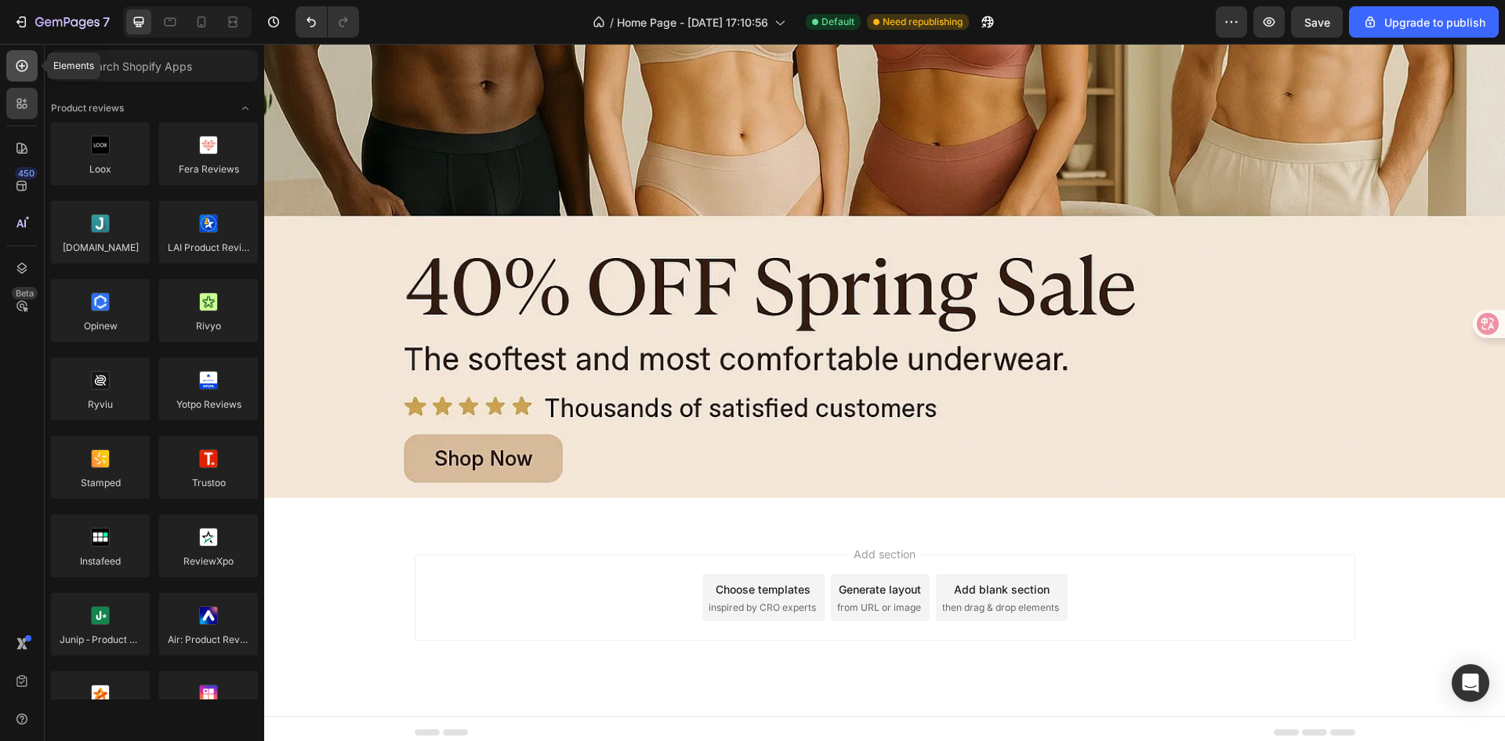
click at [27, 69] on icon at bounding box center [22, 66] width 16 height 16
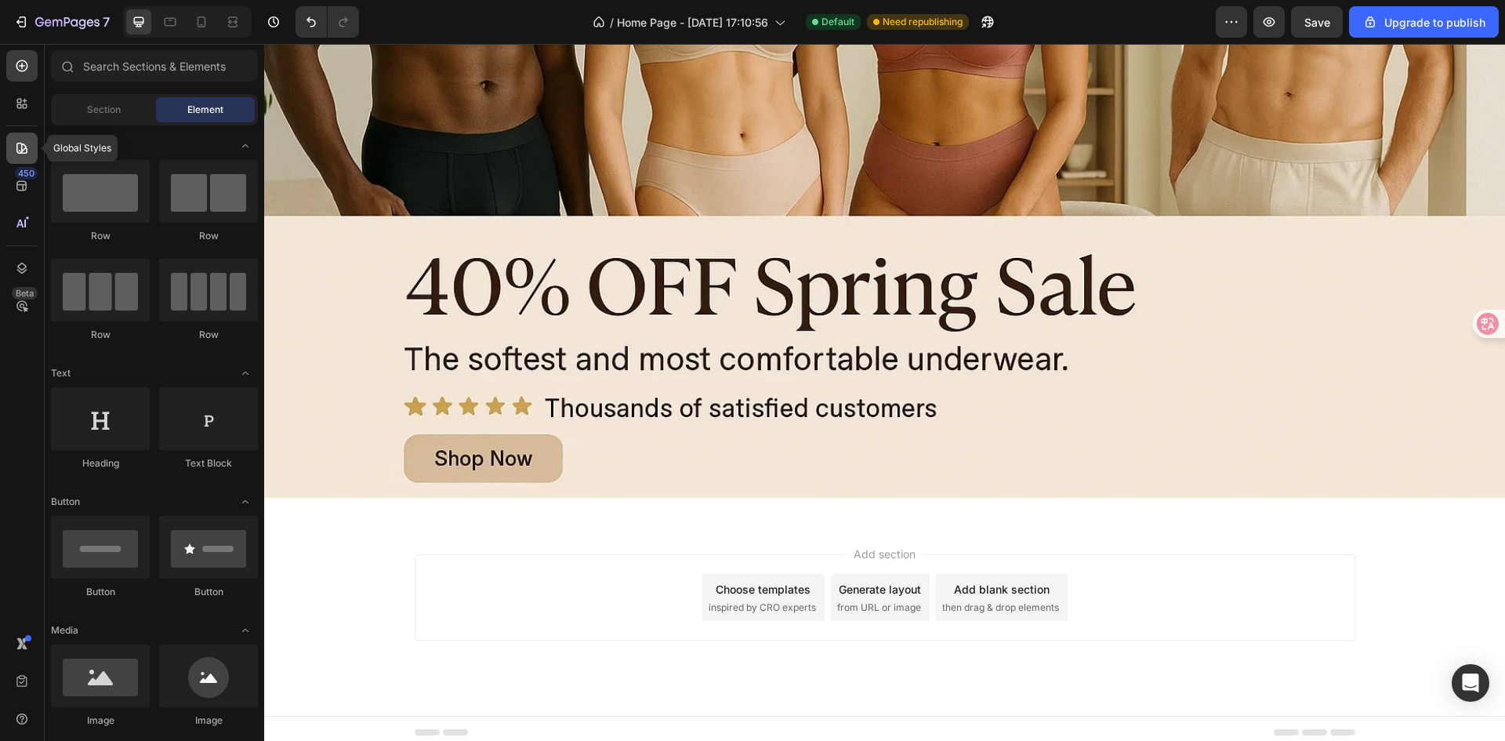
click at [23, 156] on div at bounding box center [21, 147] width 31 height 31
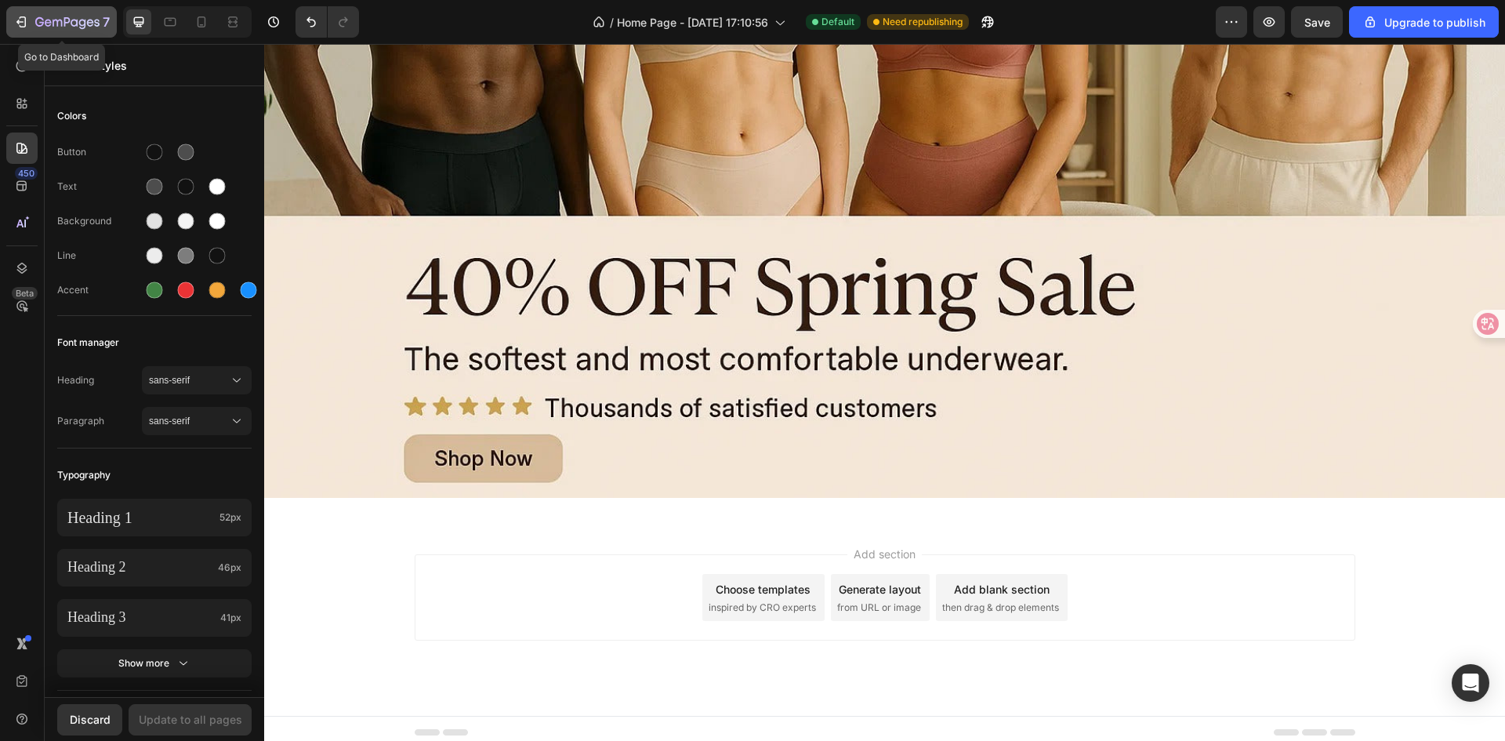
click at [44, 24] on icon "button" at bounding box center [67, 22] width 64 height 13
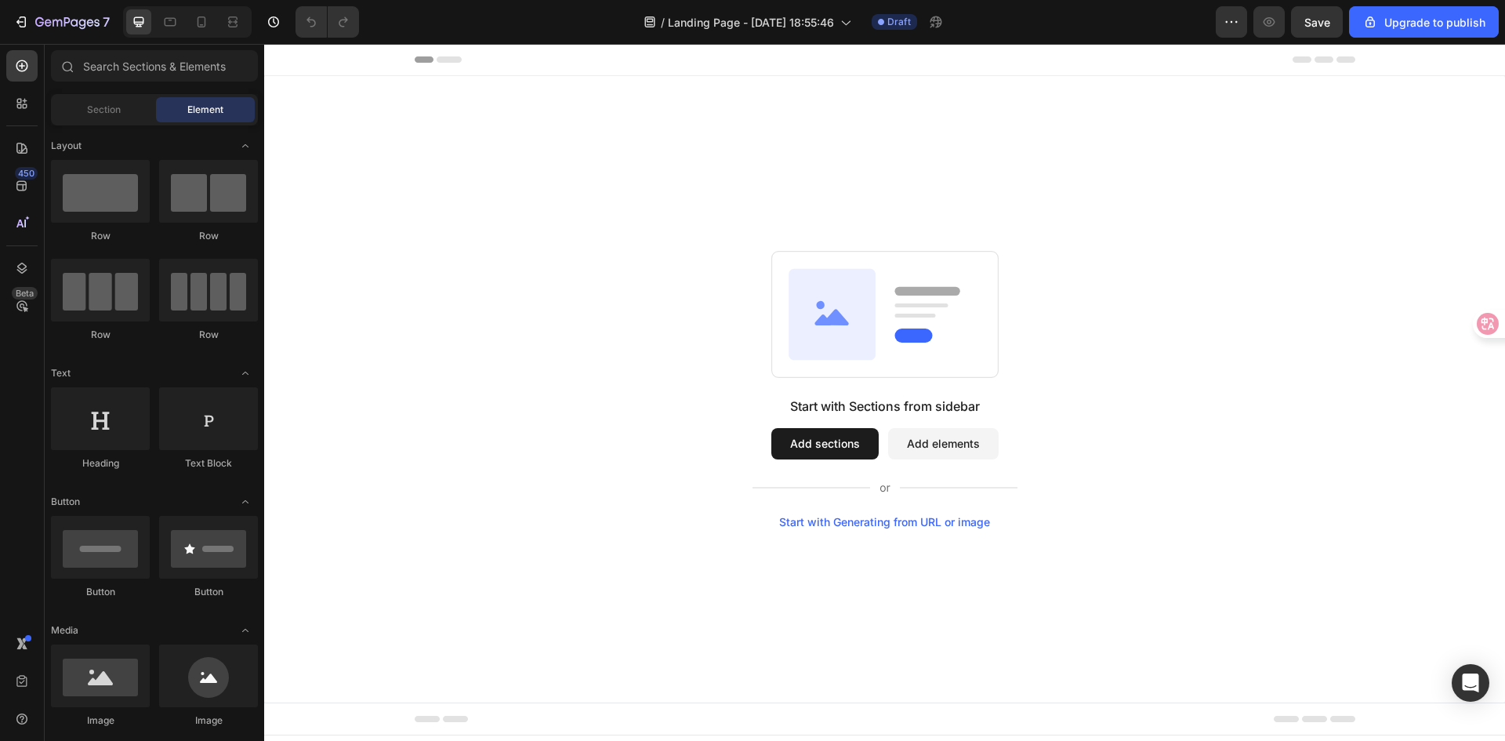
click at [806, 448] on button "Add sections" at bounding box center [824, 443] width 107 height 31
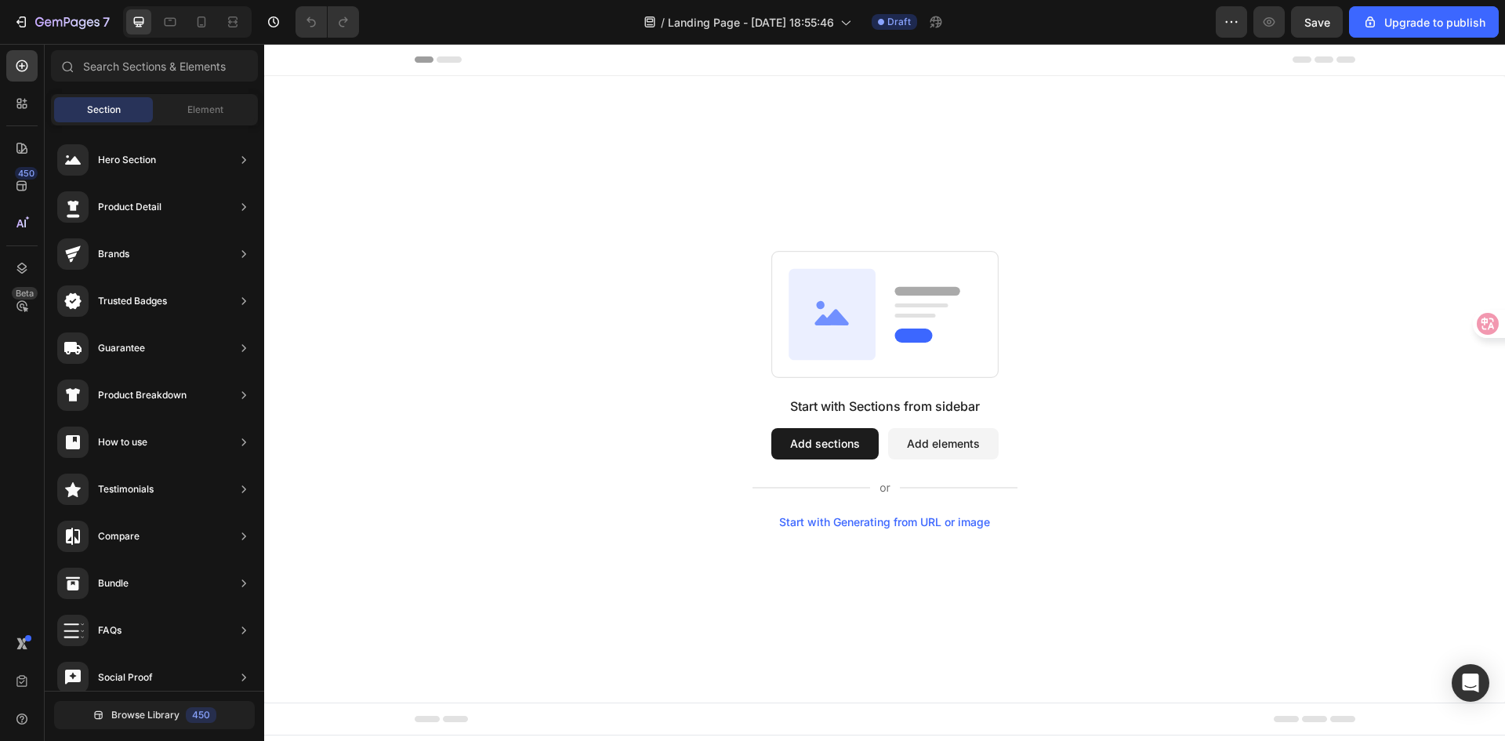
click at [806, 448] on button "Add sections" at bounding box center [824, 443] width 107 height 31
click at [818, 448] on button "Add sections" at bounding box center [824, 443] width 107 height 31
click at [852, 453] on button "Add sections" at bounding box center [824, 443] width 107 height 31
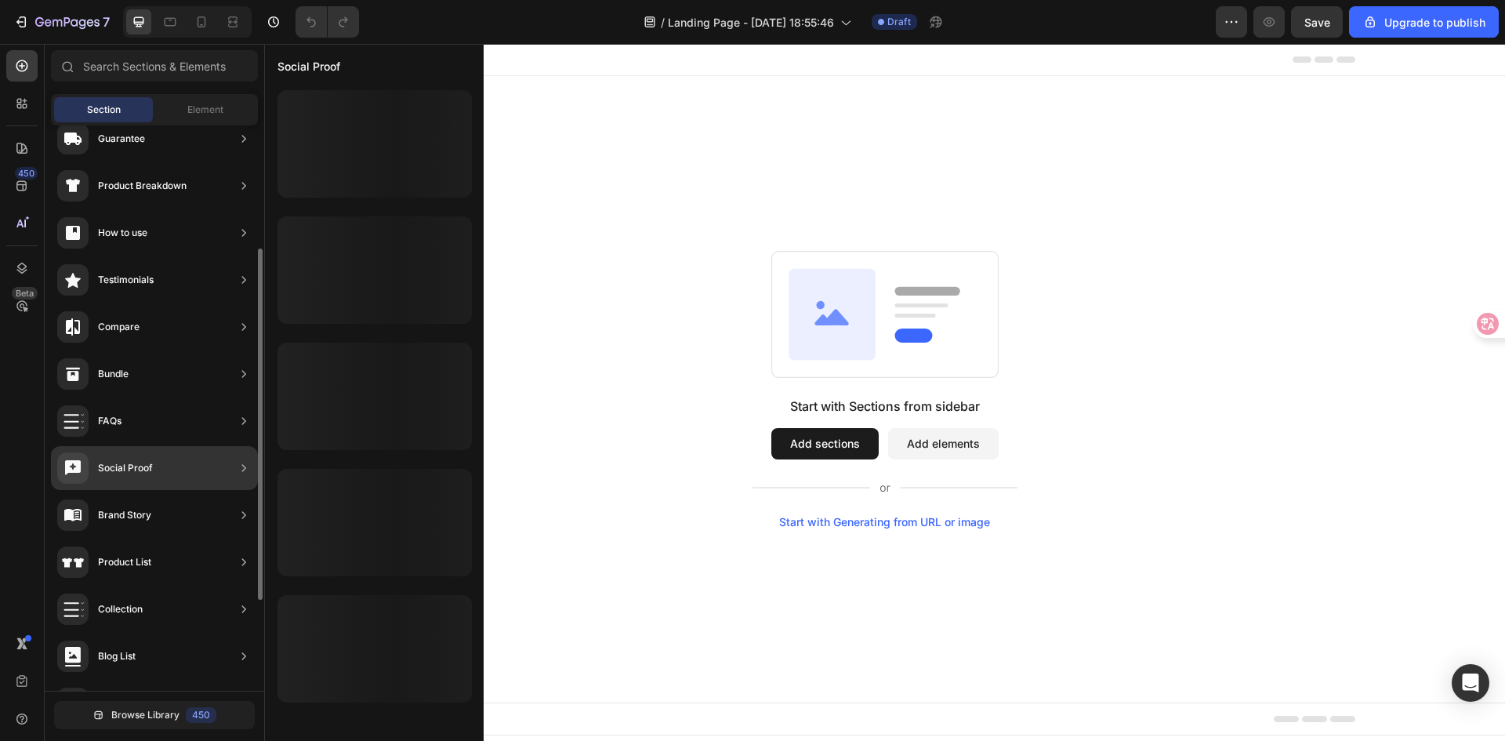
scroll to position [210, 0]
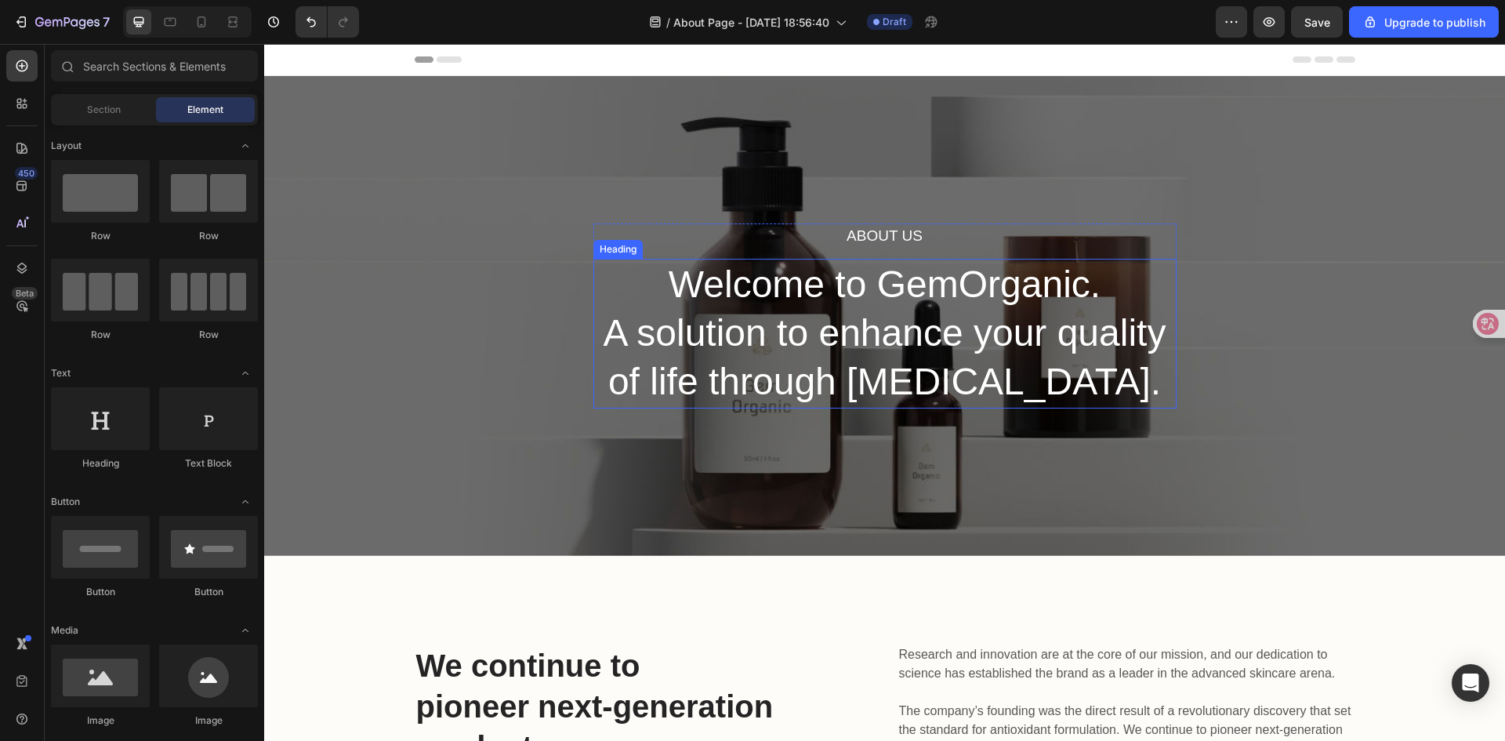
click at [820, 342] on p "Welcome to GemOrganic. A solution to enhance your quality of life through [MEDI…" at bounding box center [885, 333] width 580 height 147
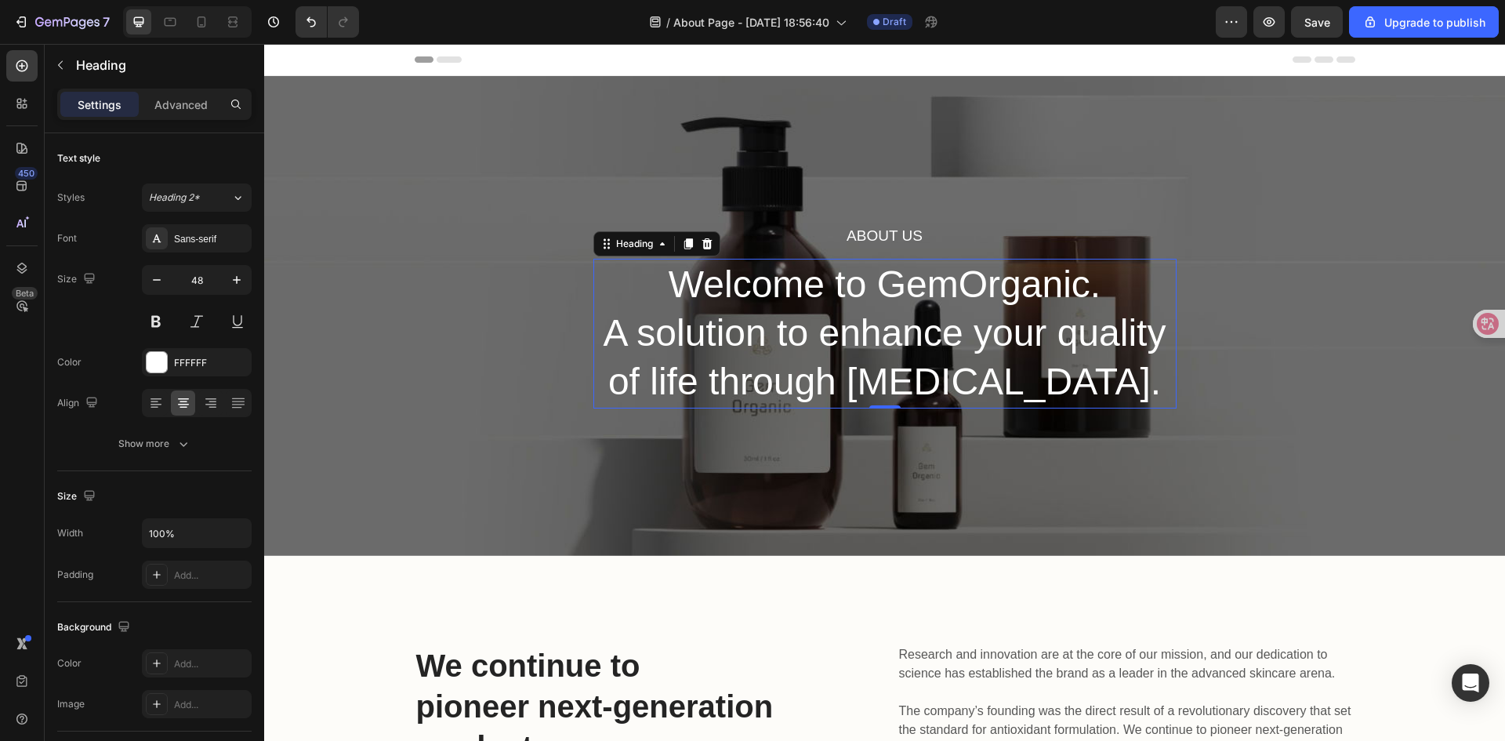
click at [898, 284] on p "Welcome to GemOrganic. A solution to enhance your quality of life through [MEDI…" at bounding box center [885, 333] width 580 height 147
click at [905, 345] on p "Welcome to DryForm. A solution to enhance your quality of life through [MEDICAL…" at bounding box center [885, 333] width 580 height 147
click at [944, 286] on p "Welcome to DryForm. A solution to enhance your quality of life through [MEDICAL…" at bounding box center [885, 333] width 580 height 147
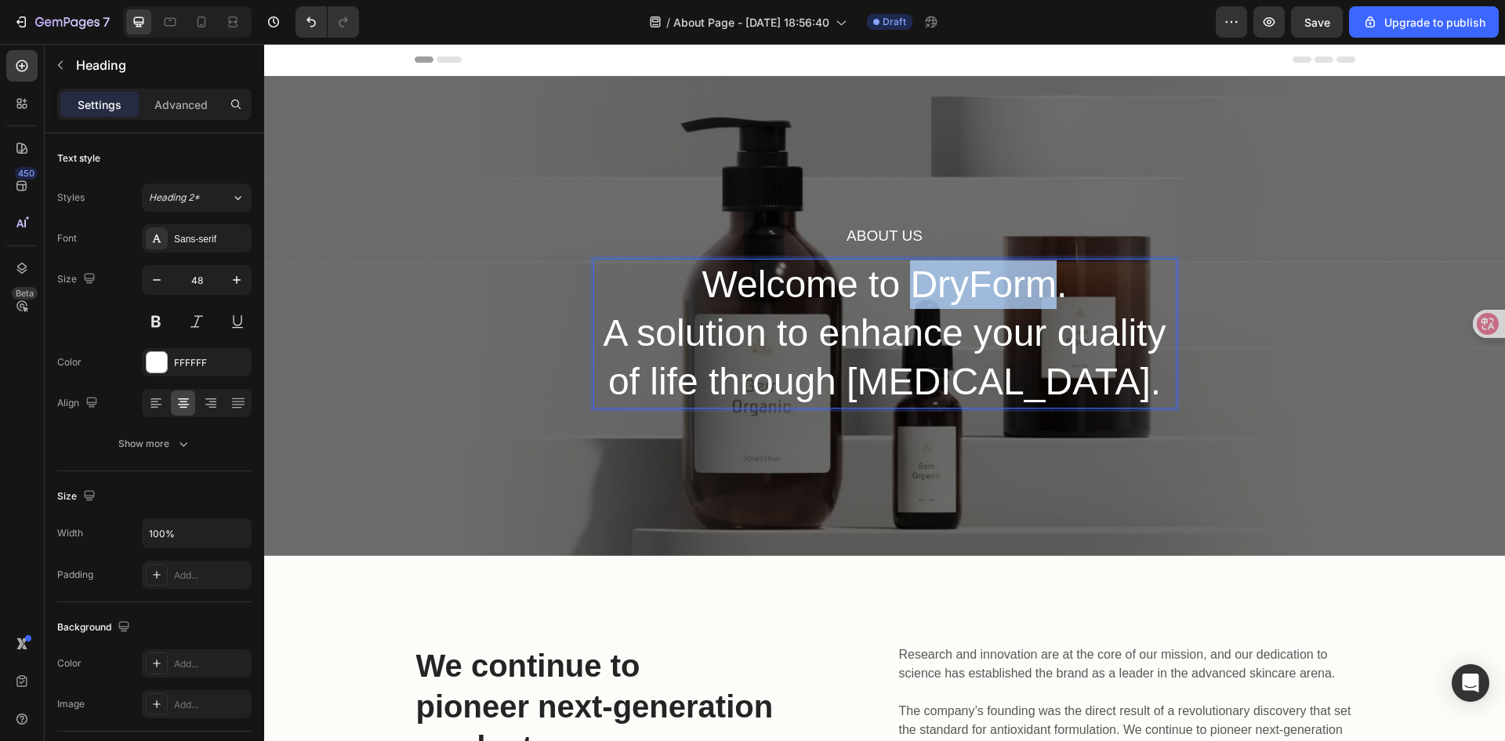
click at [944, 286] on p "Welcome to DryForm. A solution to enhance your quality of life through [MEDICAL…" at bounding box center [885, 333] width 580 height 147
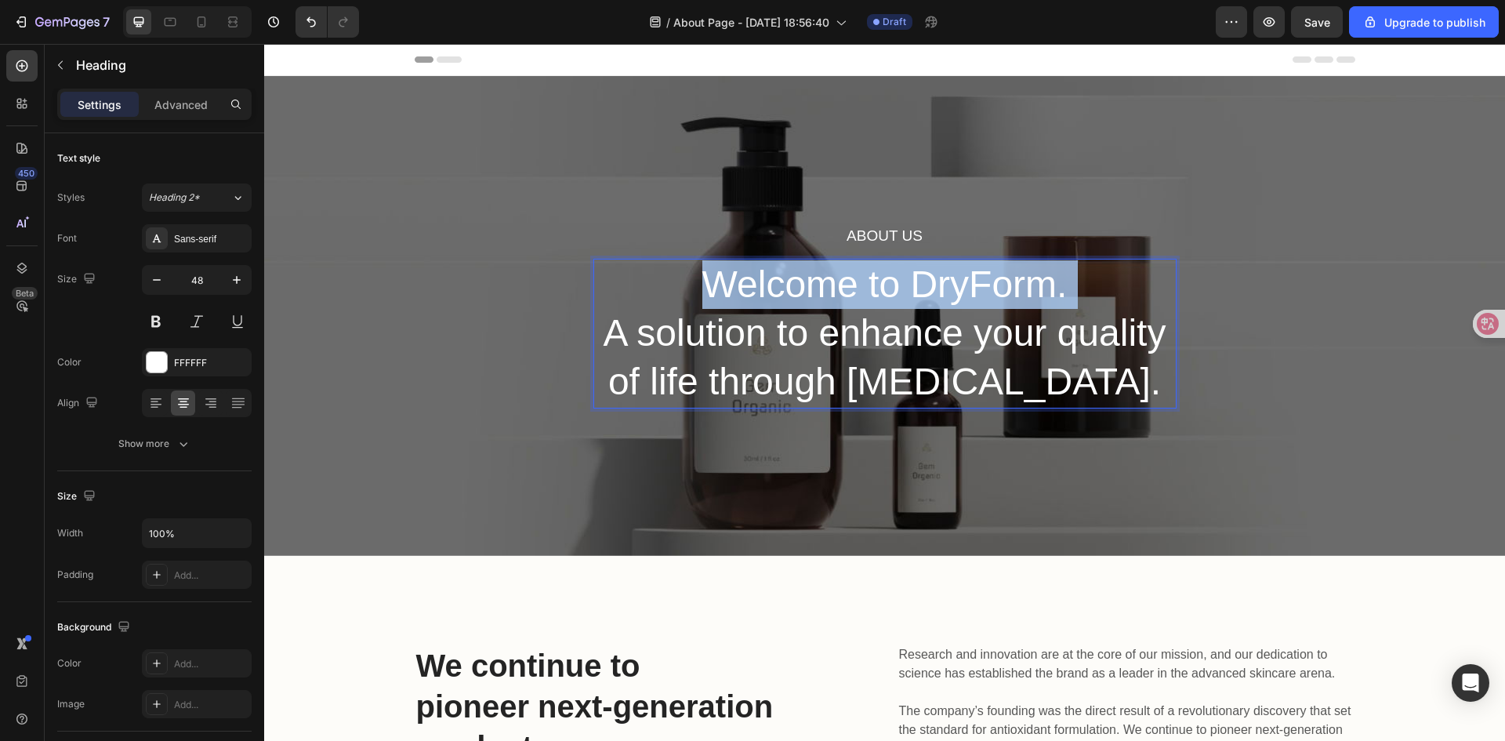
click at [944, 286] on p "Welcome to DryForm. A solution to enhance your quality of life through [MEDICAL…" at bounding box center [885, 333] width 580 height 147
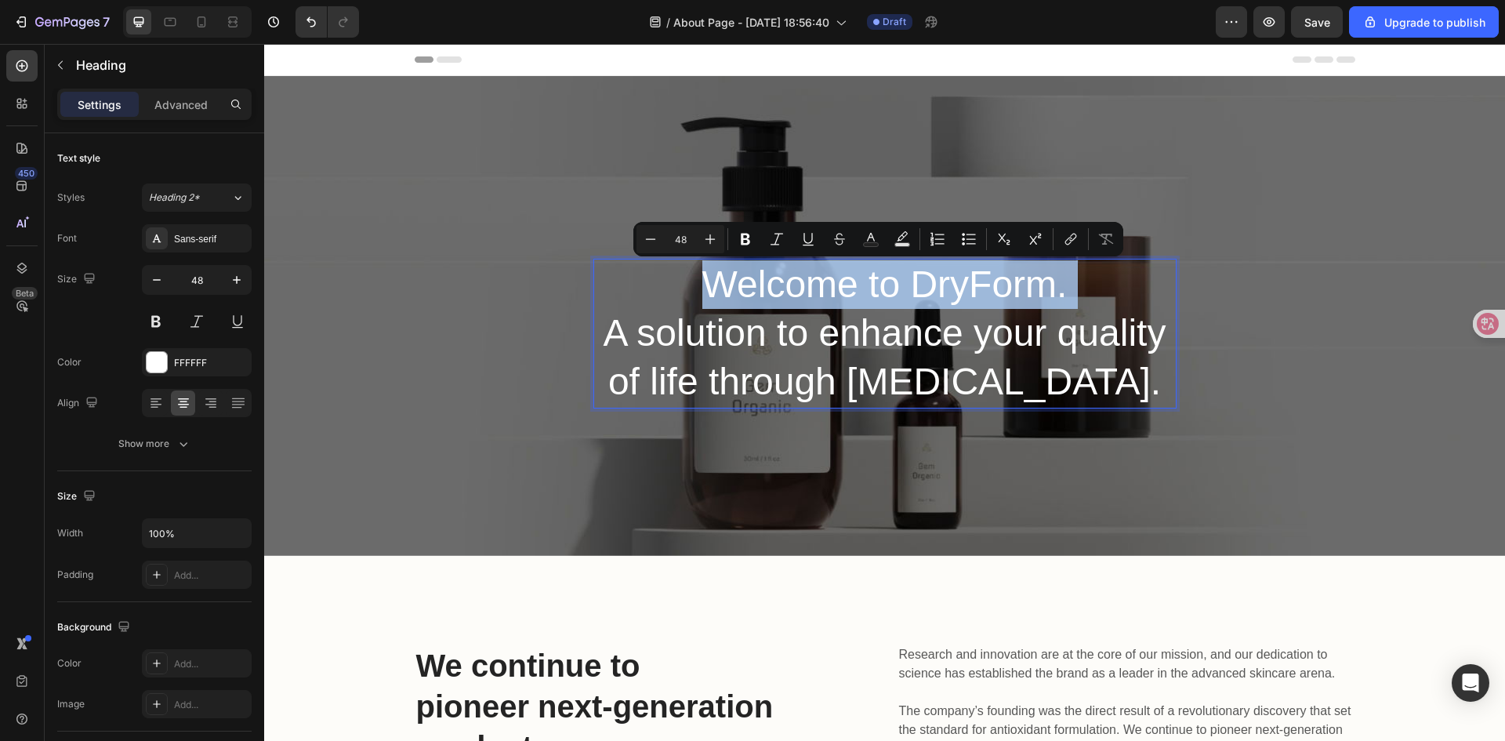
copy p "Welcome to DryForm."
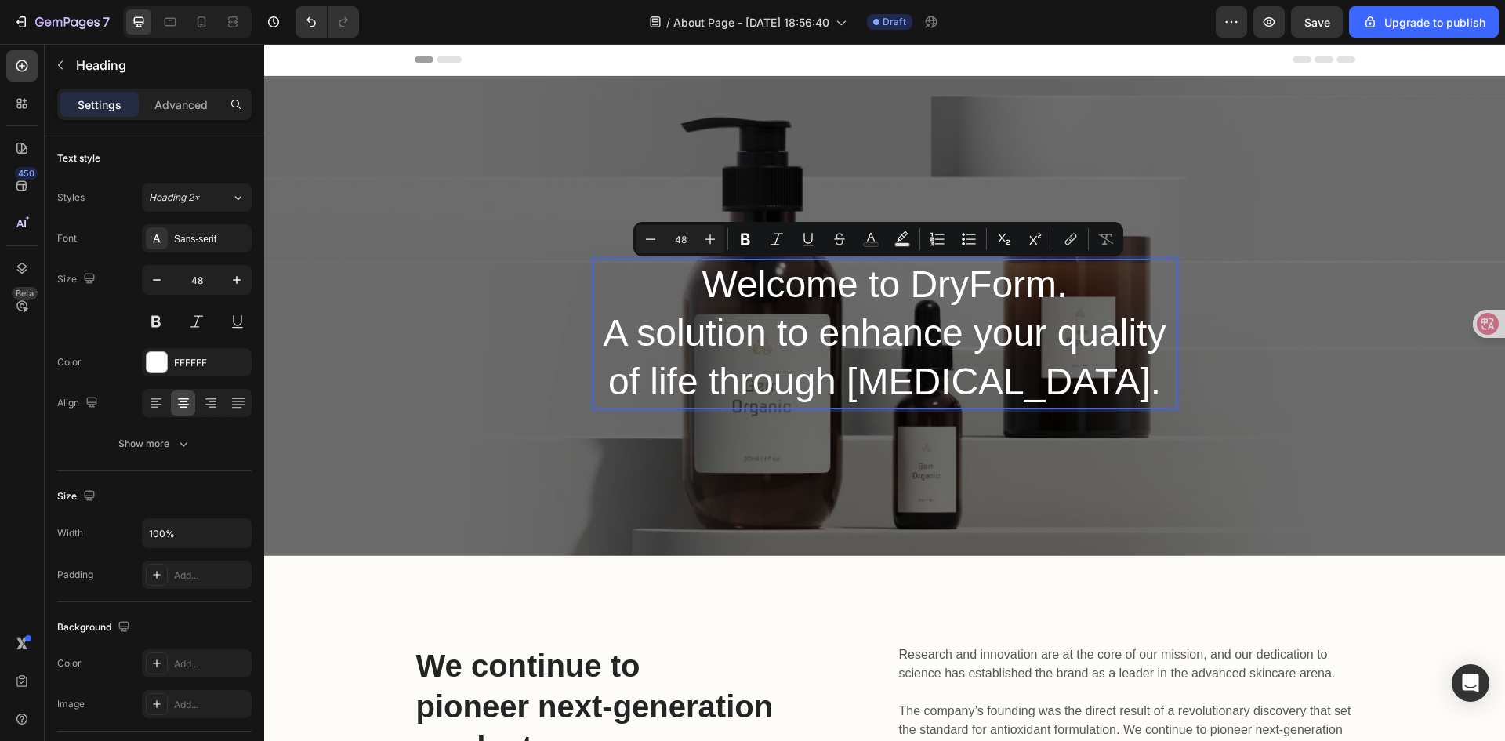
click at [805, 330] on p "Welcome to DryForm. A solution to enhance your quality of life through [MEDICAL…" at bounding box center [885, 333] width 580 height 147
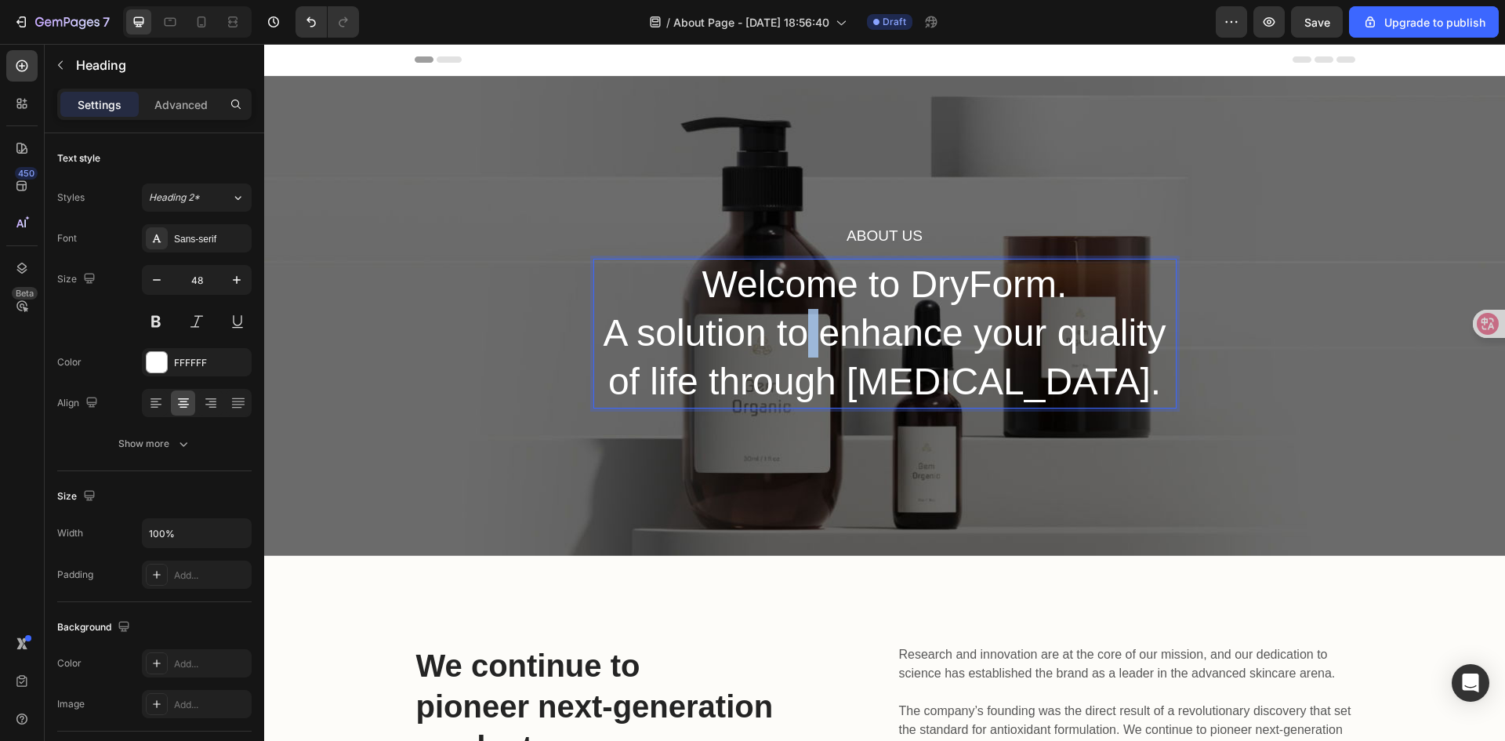
click at [805, 330] on p "Welcome to DryForm. A solution to enhance your quality of life through [MEDICAL…" at bounding box center [885, 333] width 580 height 147
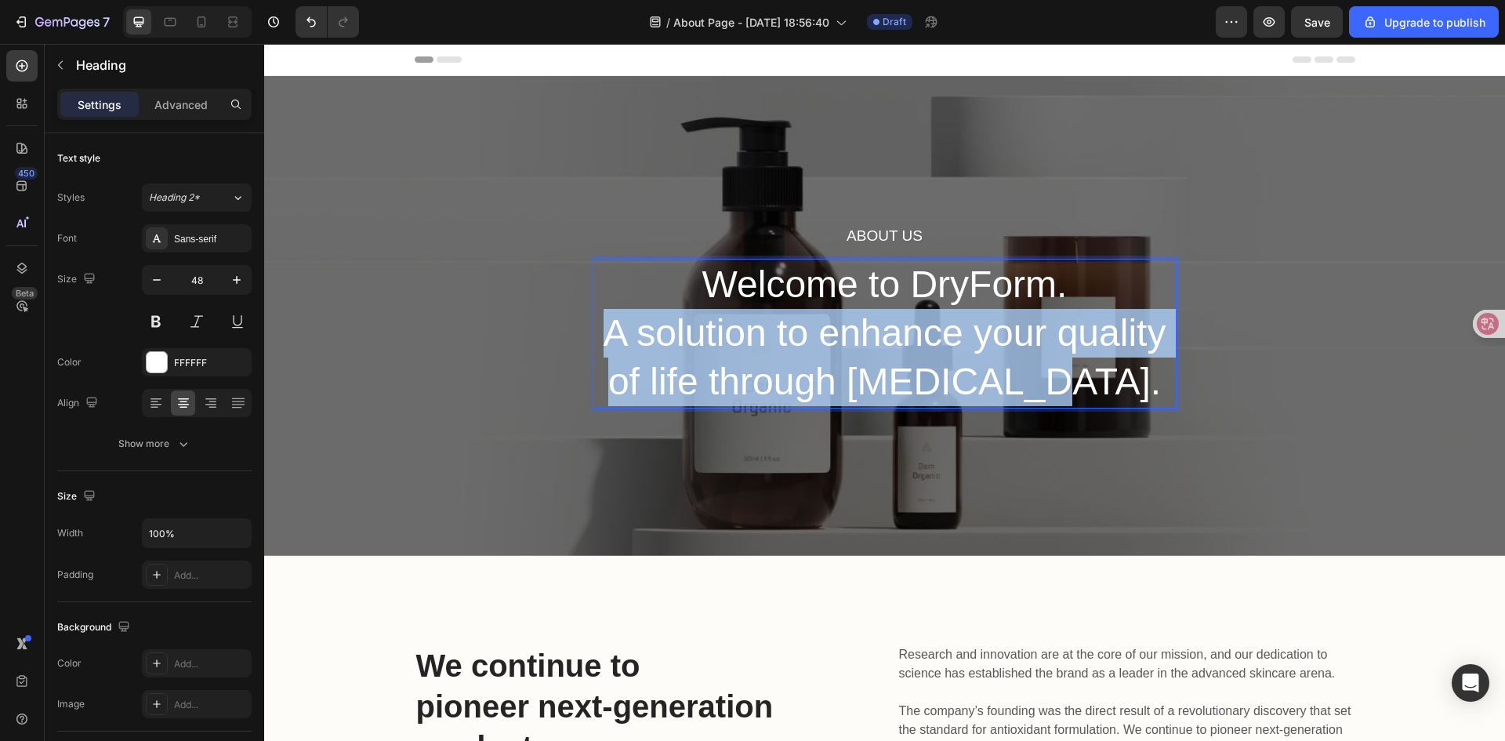
click at [805, 330] on p "Welcome to DryForm. A solution to enhance your quality of life through [MEDICAL…" at bounding box center [885, 333] width 580 height 147
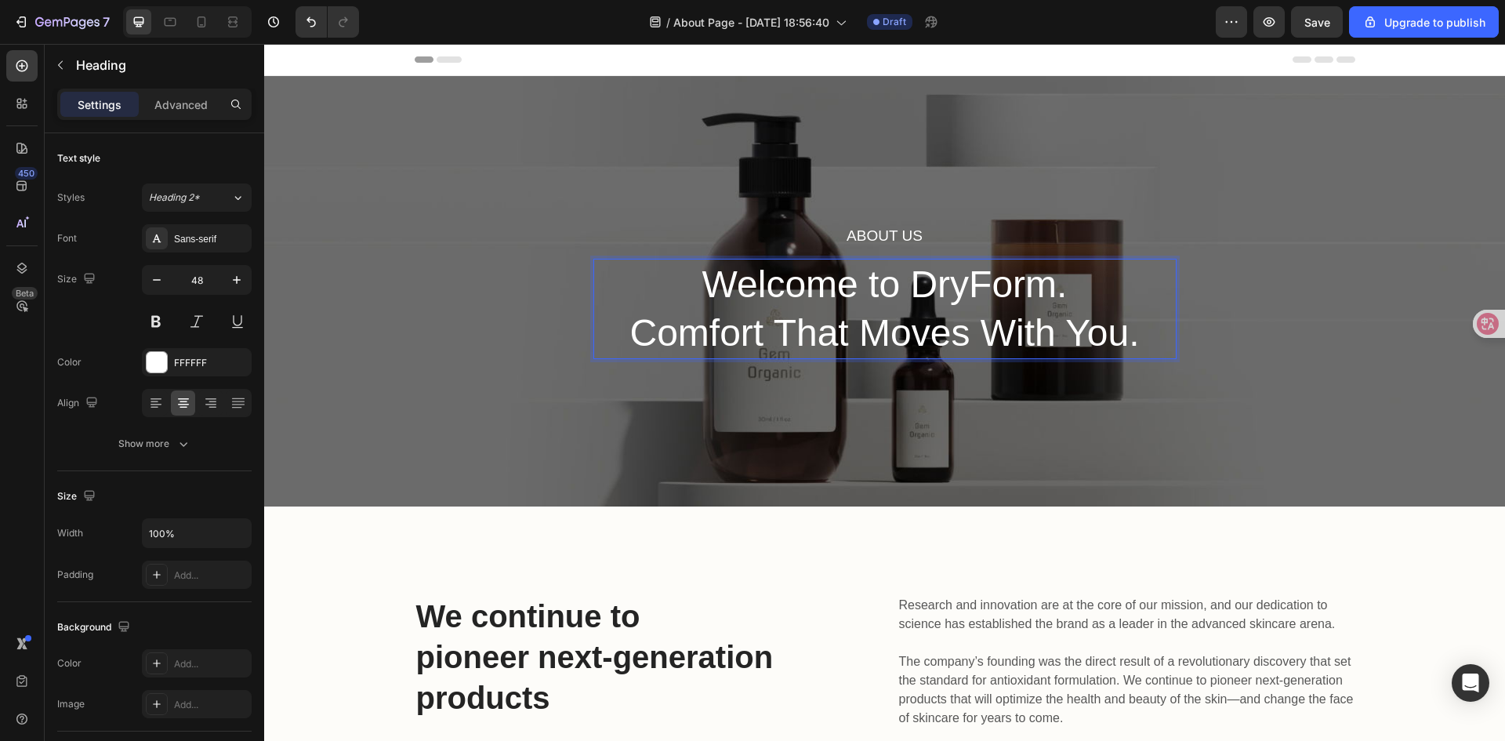
click at [910, 278] on p "Welcome to DryForm. Comfort That Moves With You." at bounding box center [885, 309] width 580 height 98
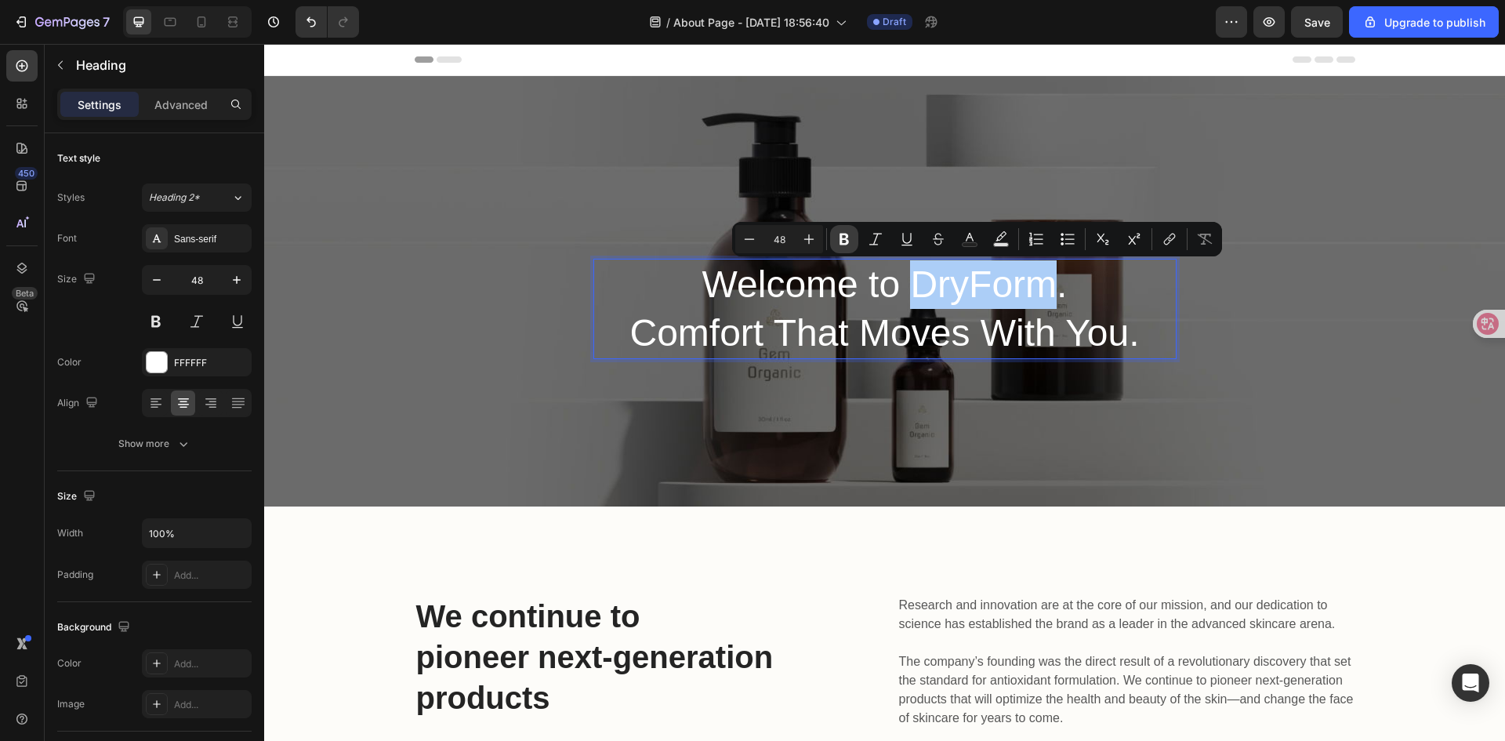
click at [844, 242] on icon "Editor contextual toolbar" at bounding box center [845, 239] width 16 height 16
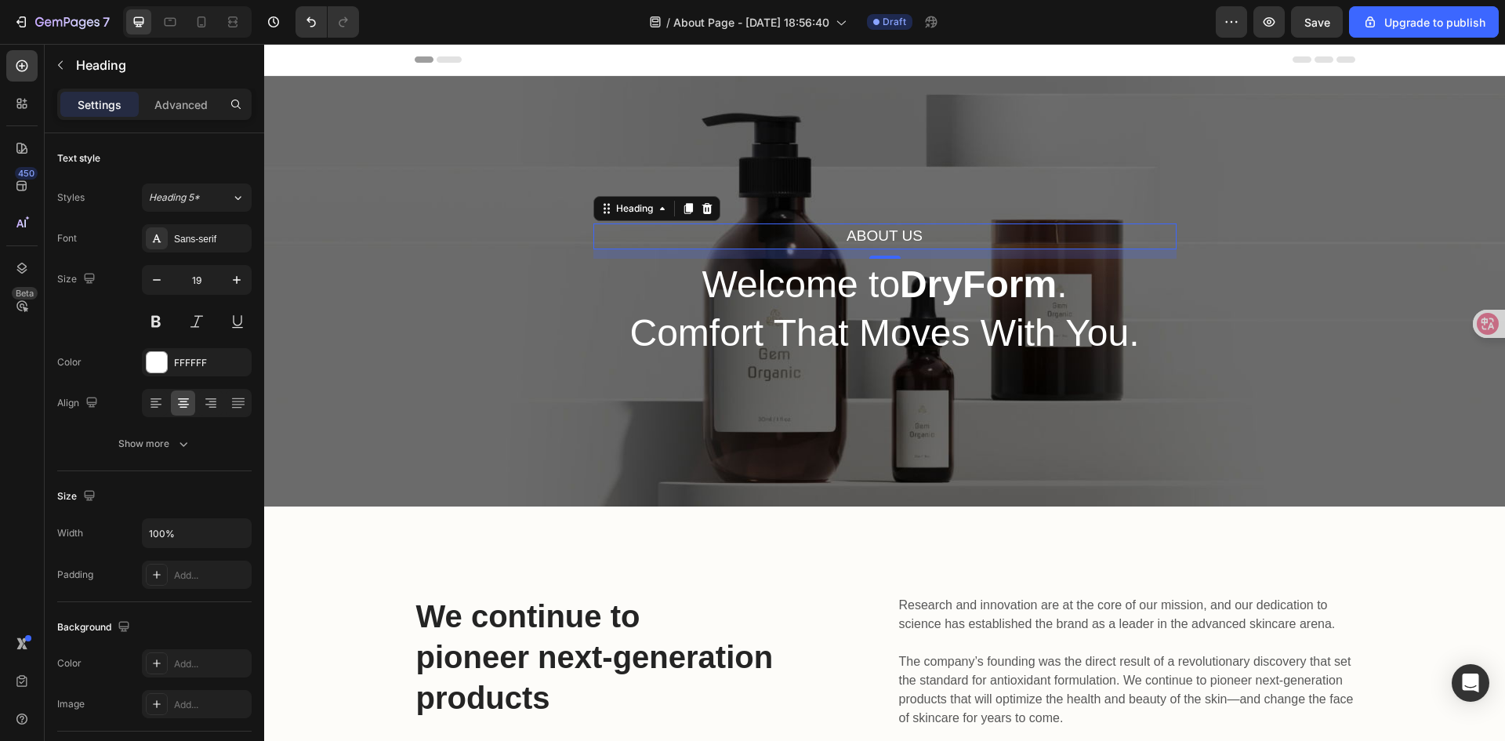
click at [861, 240] on p "About Us" at bounding box center [885, 236] width 580 height 23
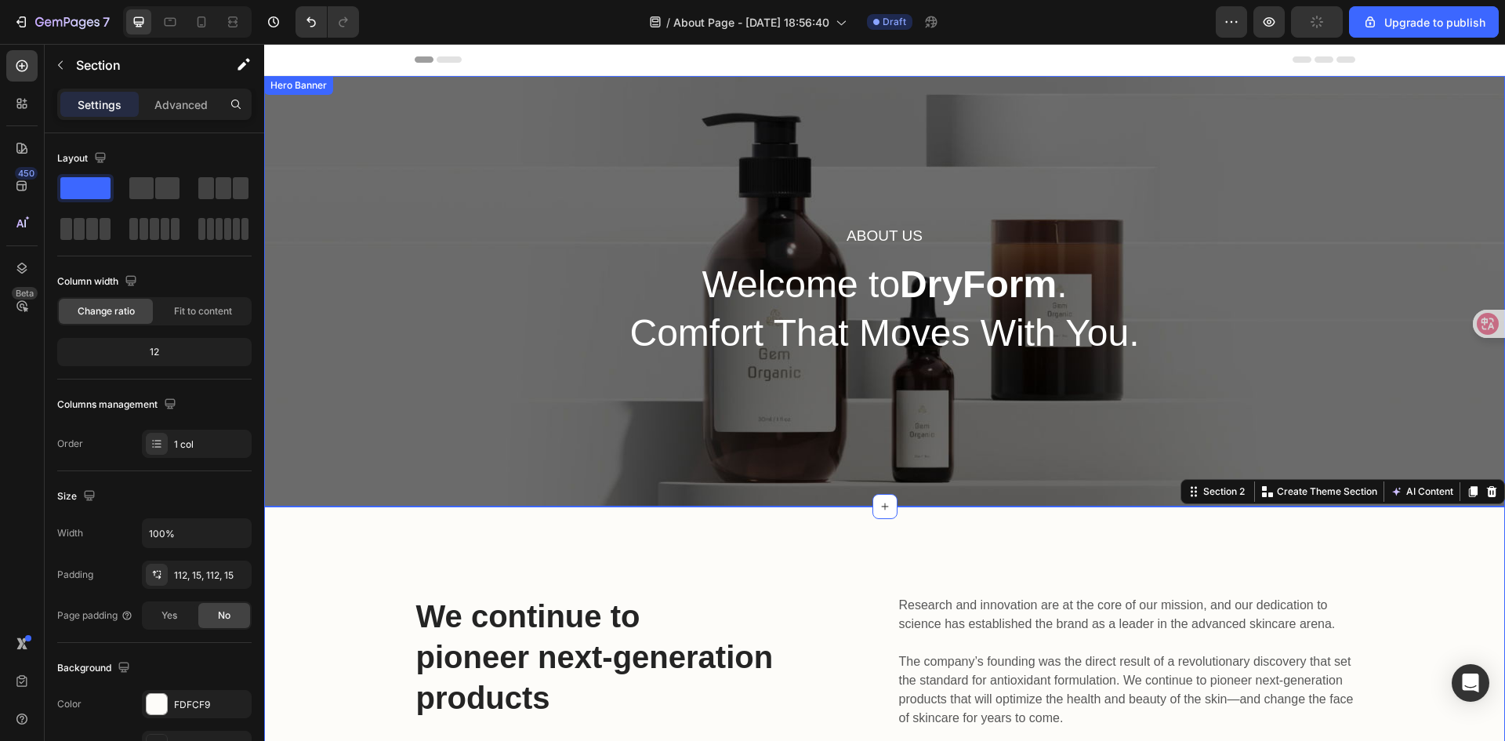
click at [585, 380] on div "About Us Heading Welcome to DryForm . Comfort That Moves With You. Heading Row" at bounding box center [884, 291] width 1241 height 430
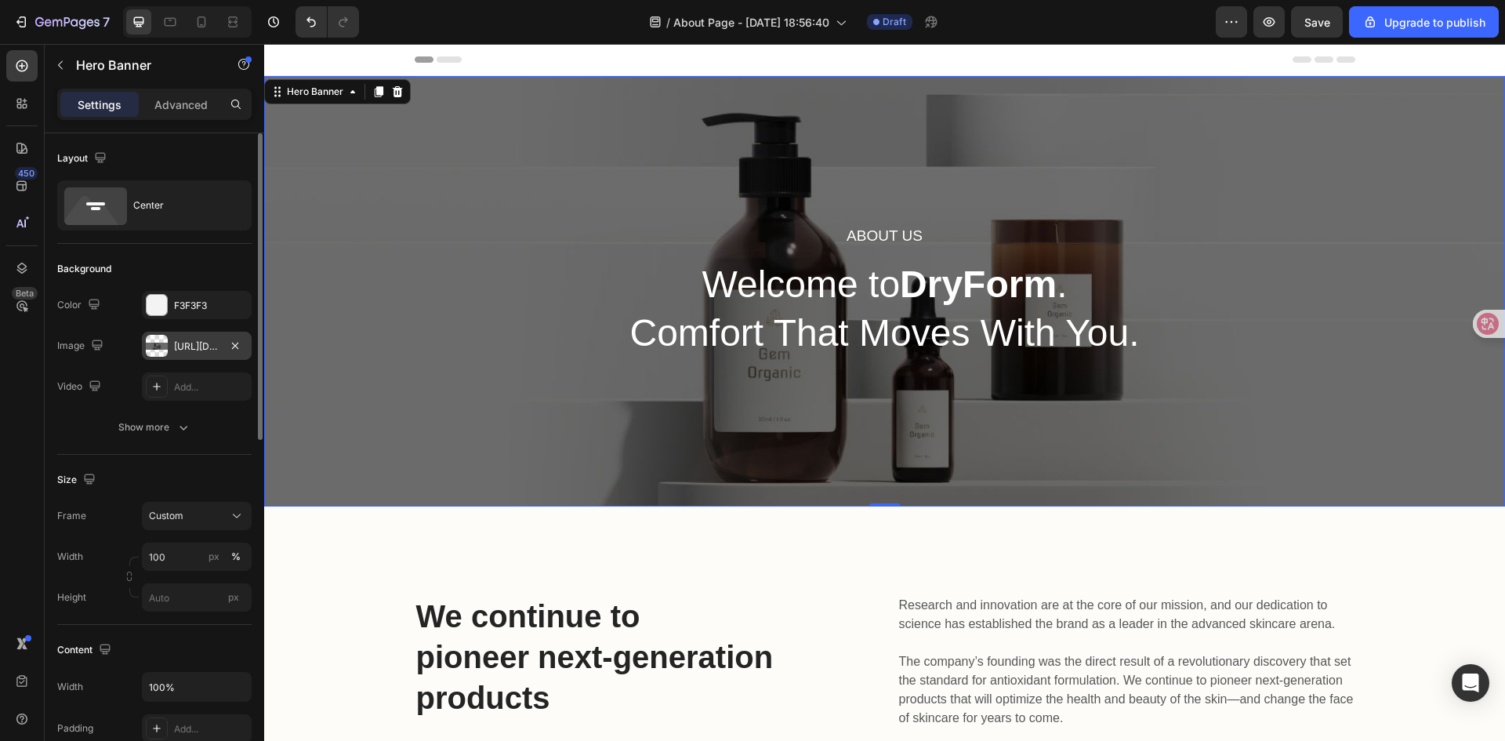
click at [196, 346] on div "[URL][DOMAIN_NAME]" at bounding box center [196, 346] width 45 height 14
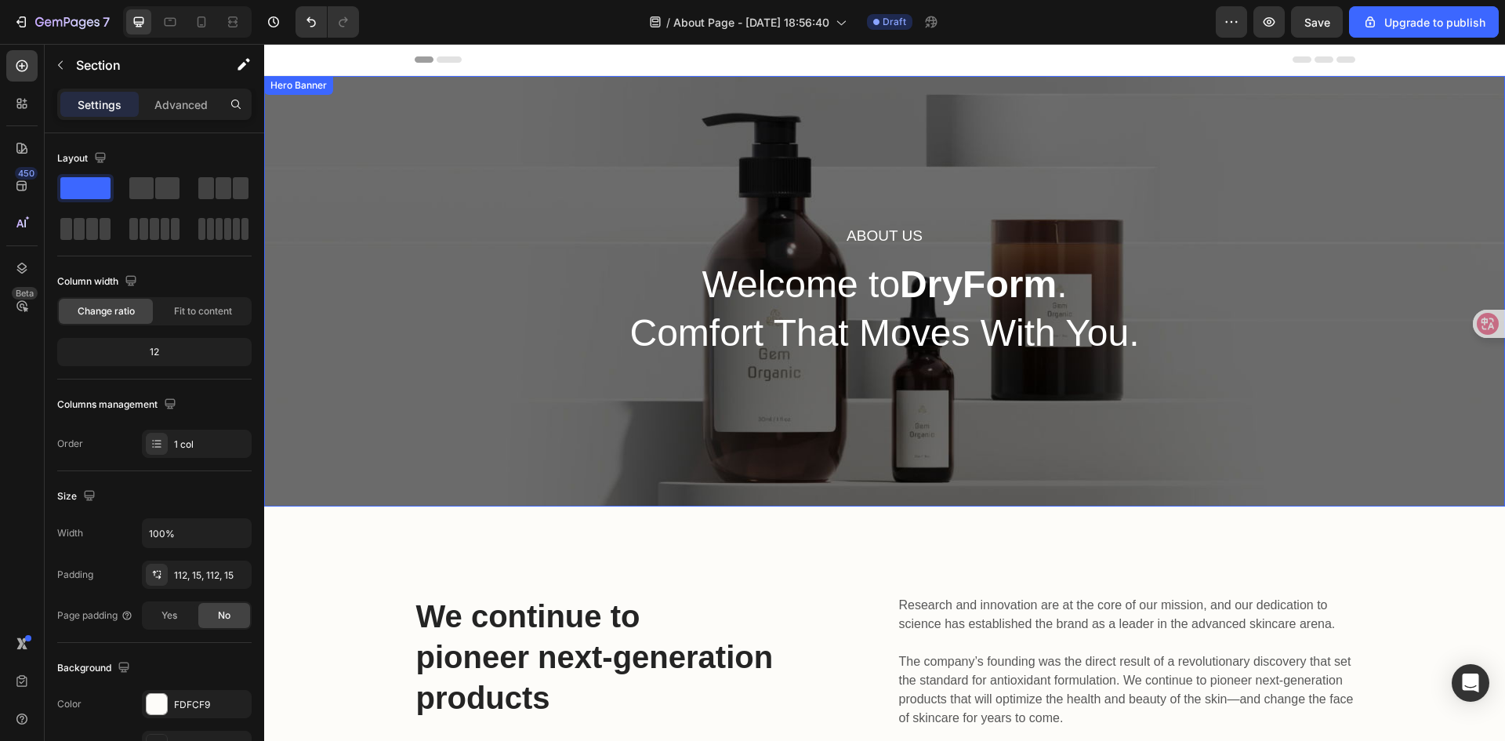
click at [499, 267] on div "About Us Heading Welcome to DryForm . Comfort That Moves With You. Heading Row" at bounding box center [884, 291] width 1241 height 430
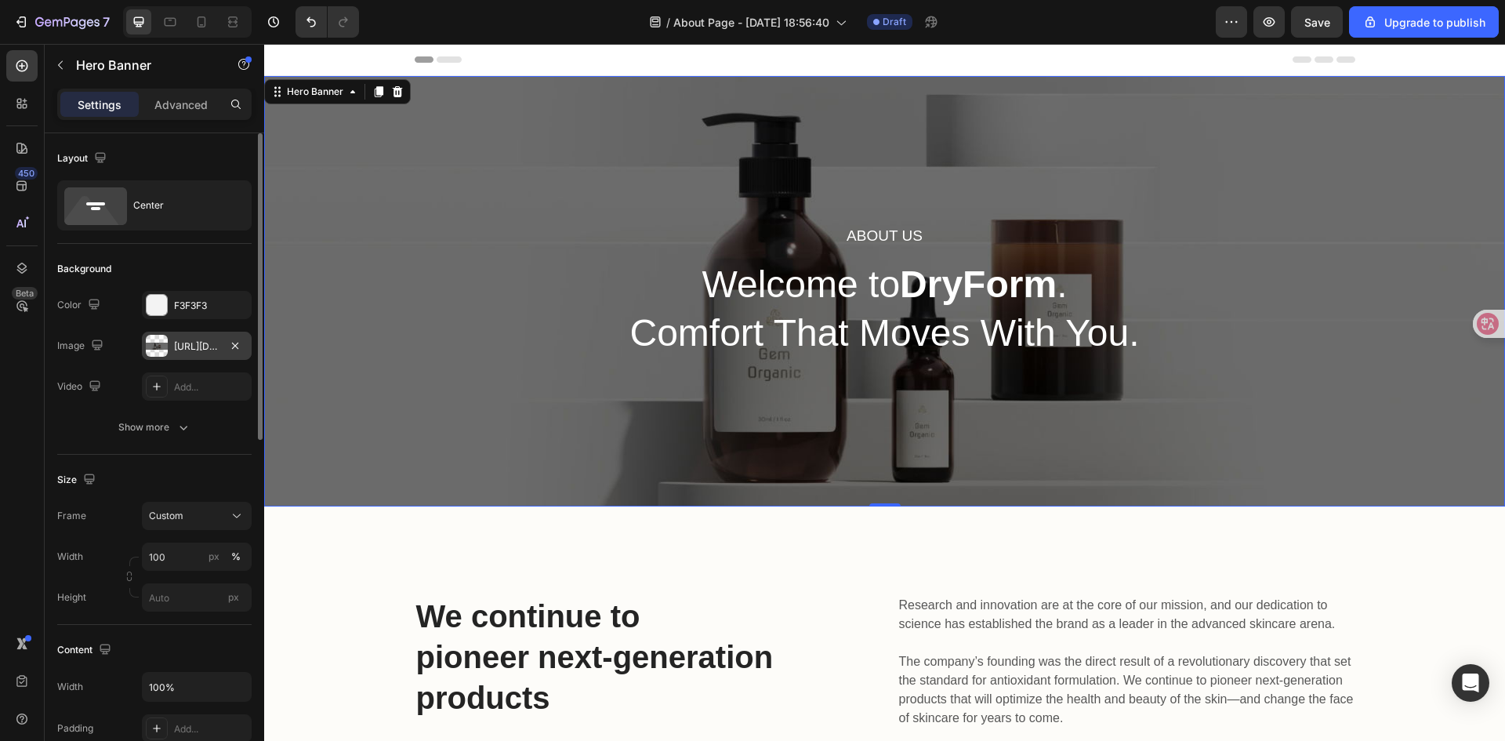
click at [185, 345] on div "[URL][DOMAIN_NAME]" at bounding box center [196, 346] width 45 height 14
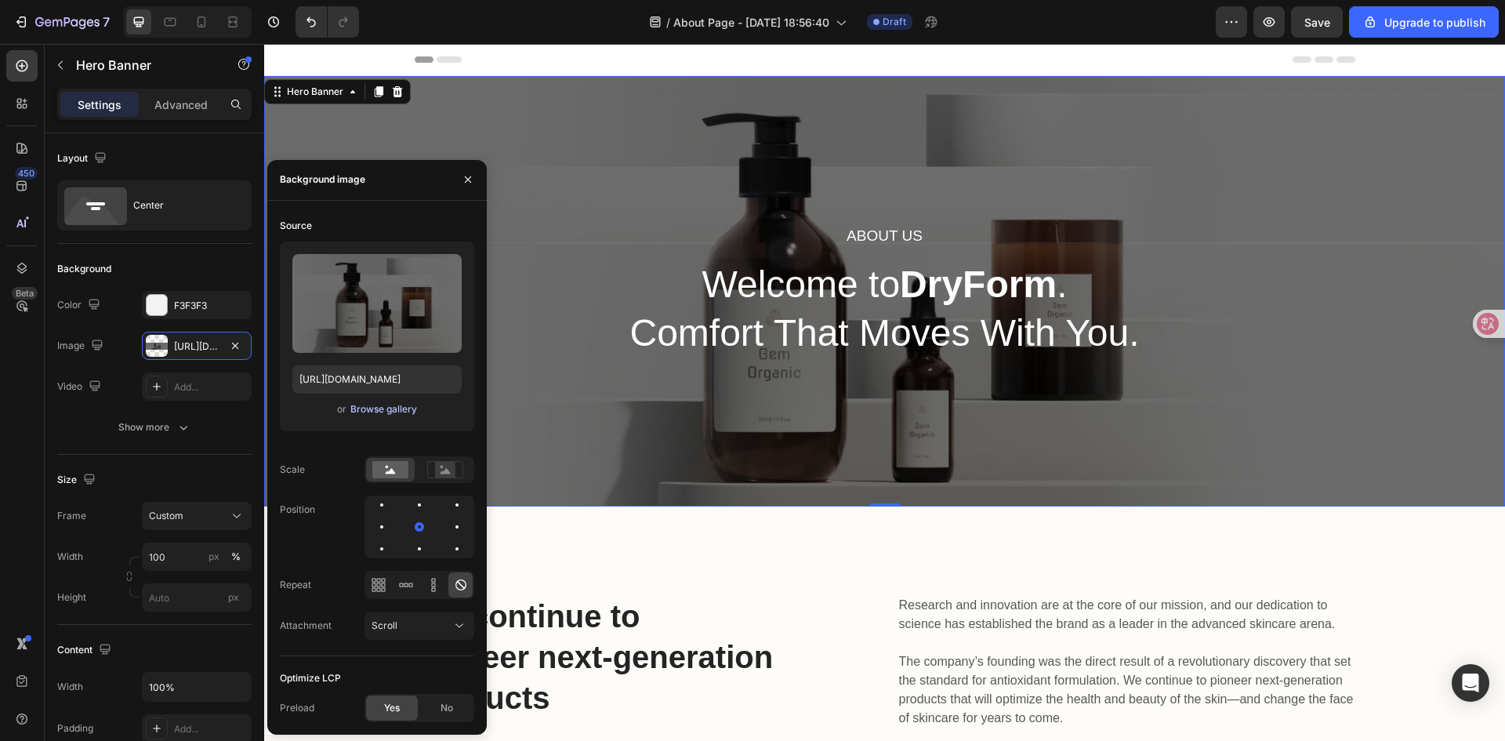
click at [373, 407] on div "Browse gallery" at bounding box center [383, 409] width 67 height 14
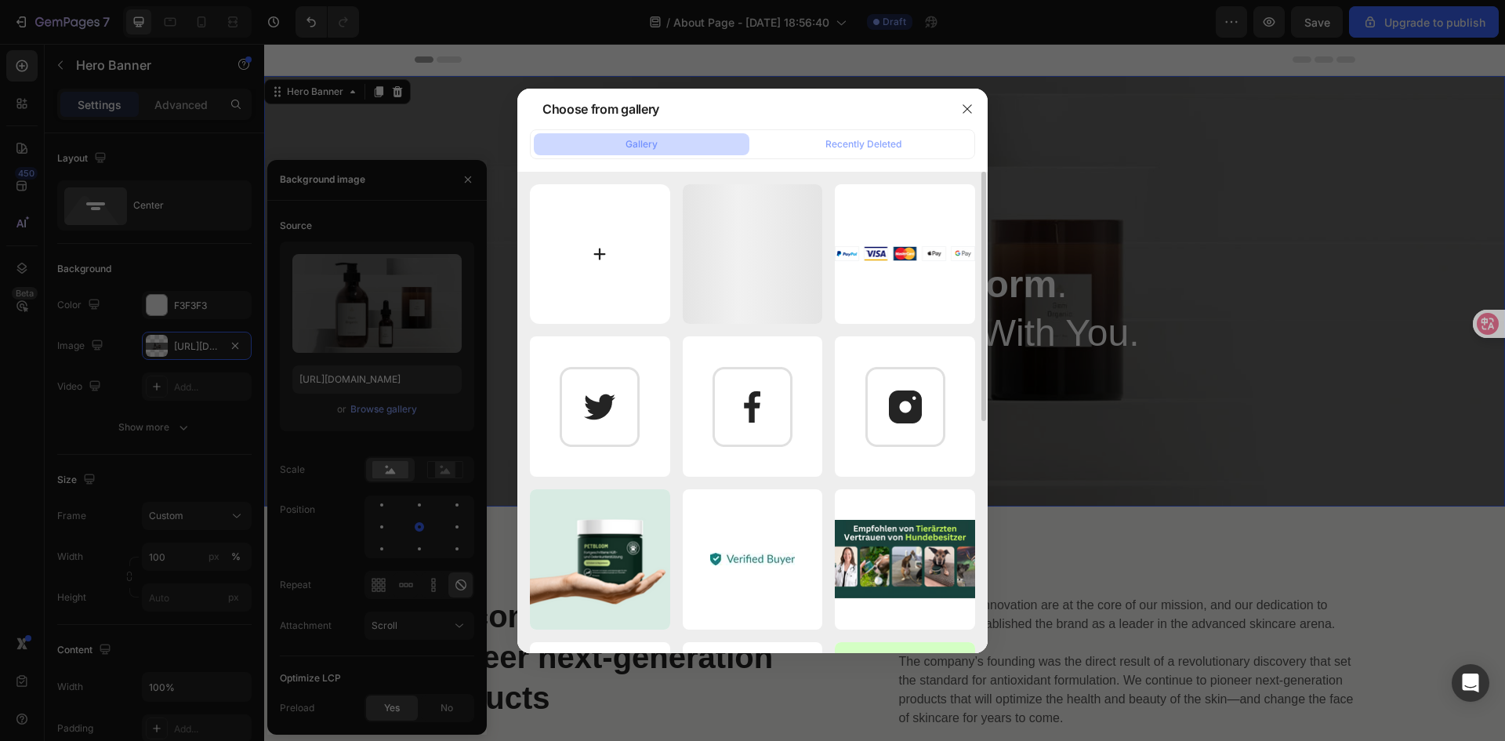
click at [601, 236] on input "file" at bounding box center [600, 254] width 140 height 140
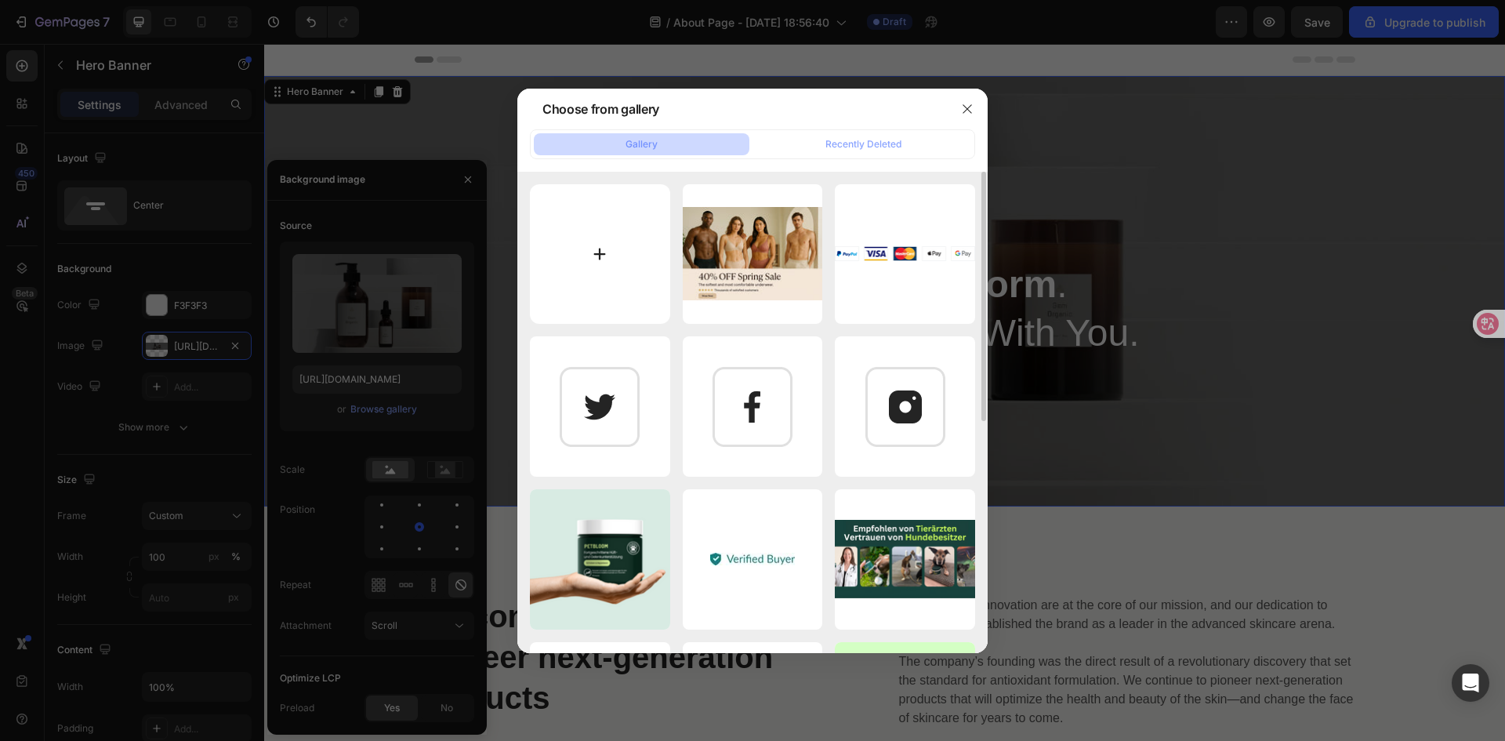
type input "C:\fakepath\assets_task_01k67znmmpfx7a7t254qfy40r3_1759057237_img_0.webp"
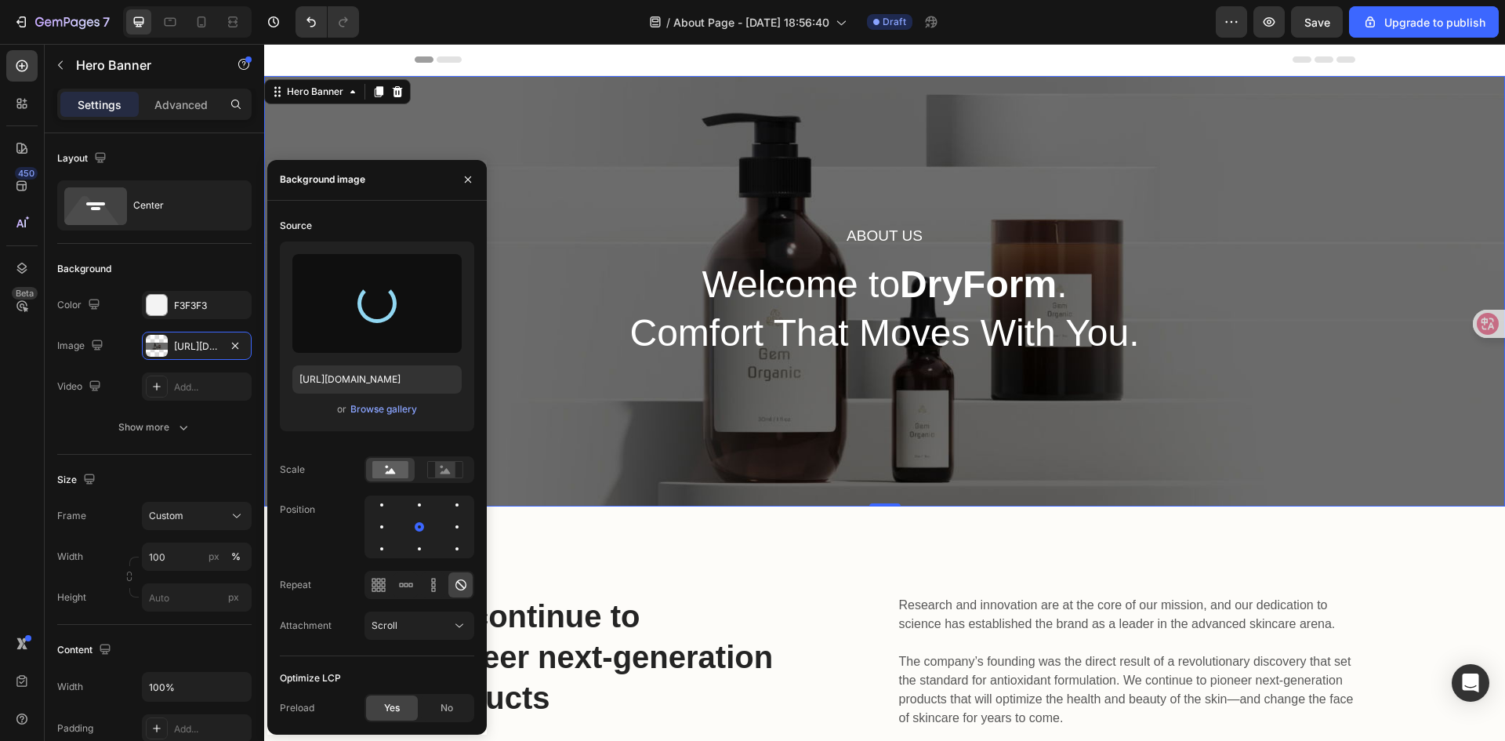
type input "[URL][DOMAIN_NAME]"
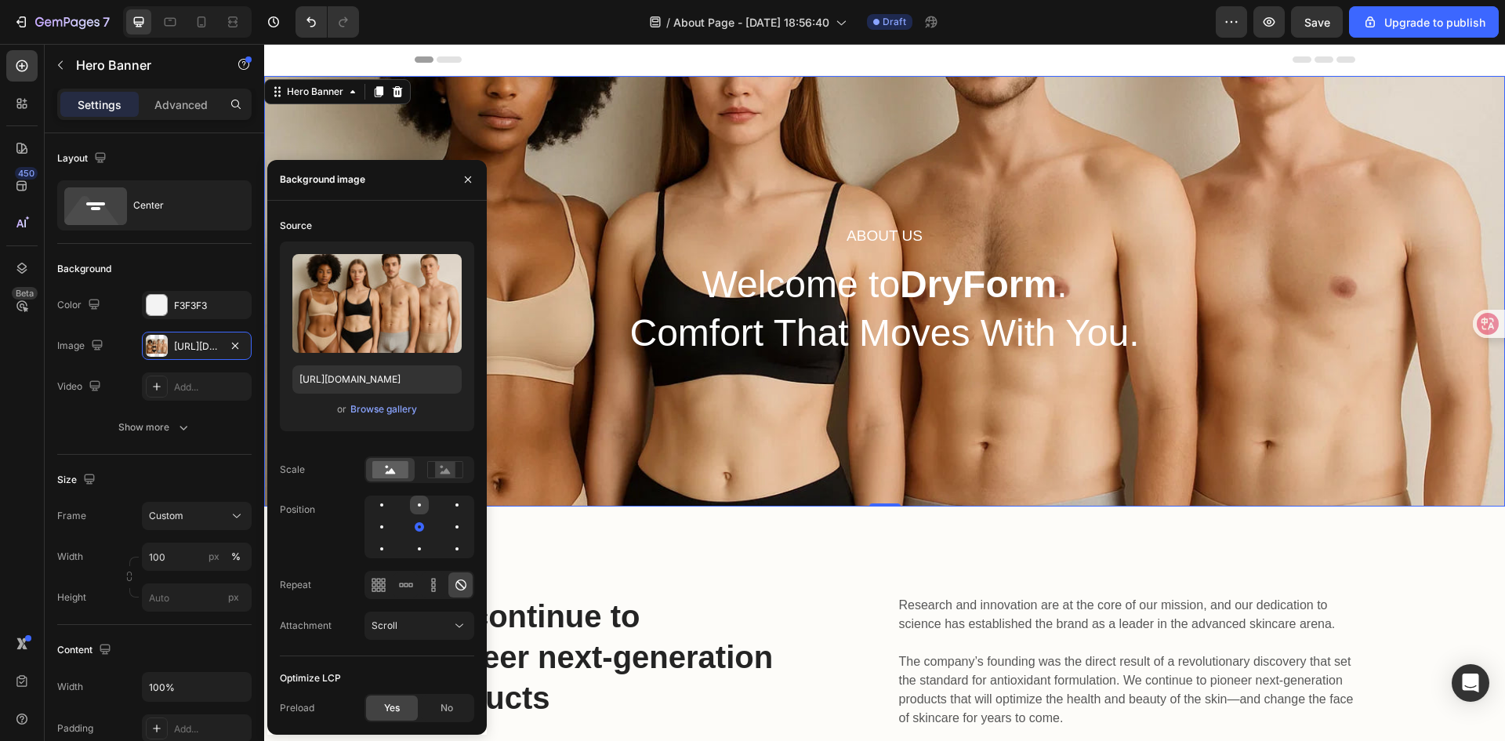
click at [420, 503] on div at bounding box center [419, 504] width 19 height 19
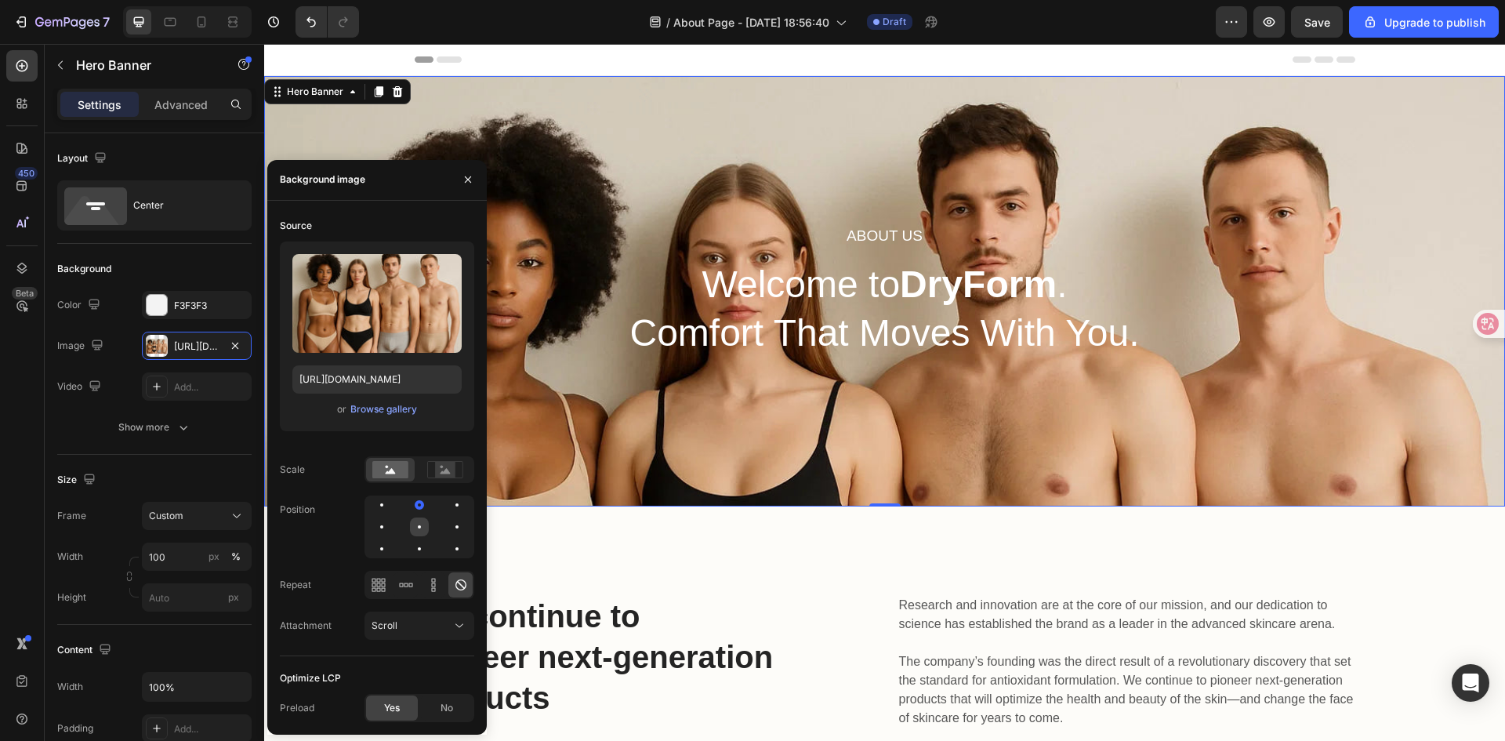
click at [418, 528] on div at bounding box center [419, 526] width 3 height 3
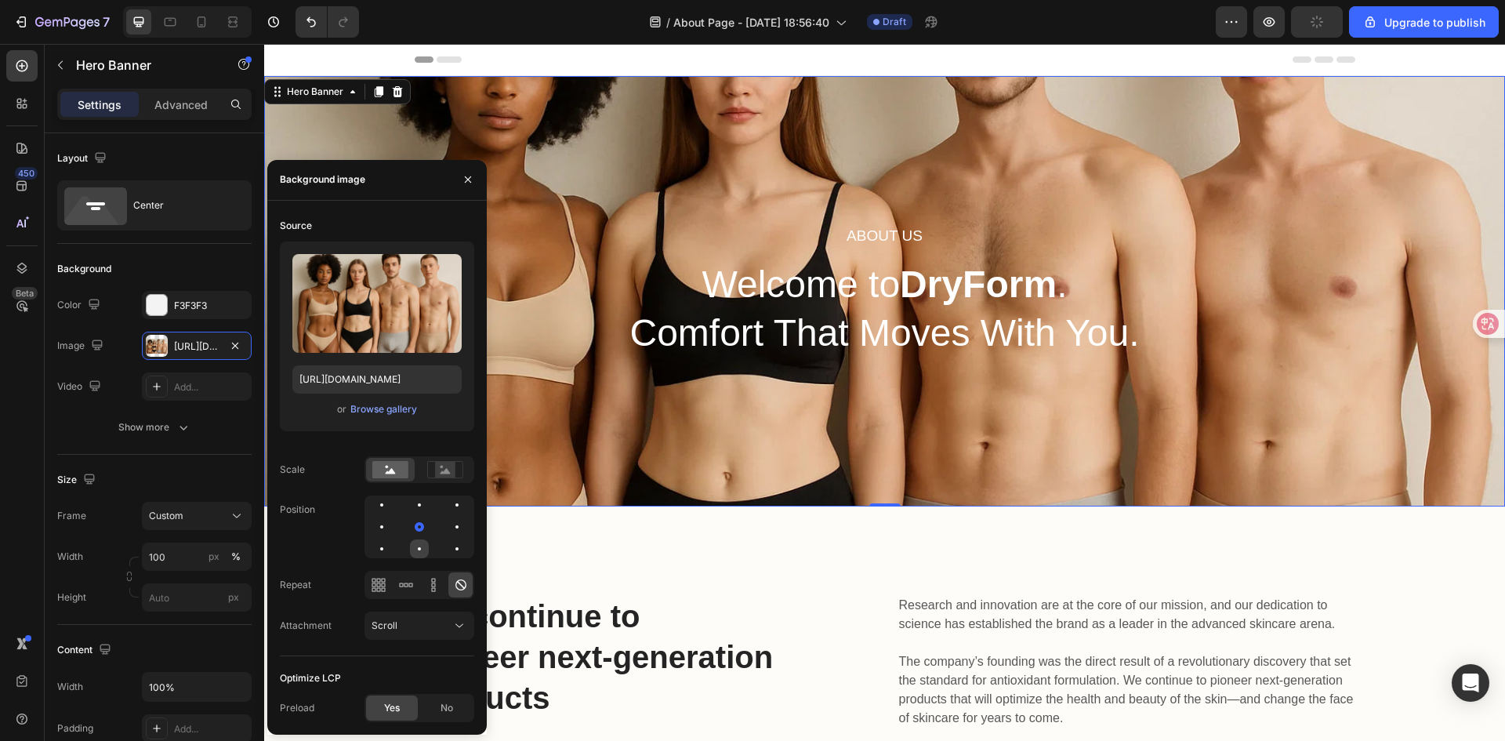
click at [417, 550] on div at bounding box center [419, 548] width 19 height 19
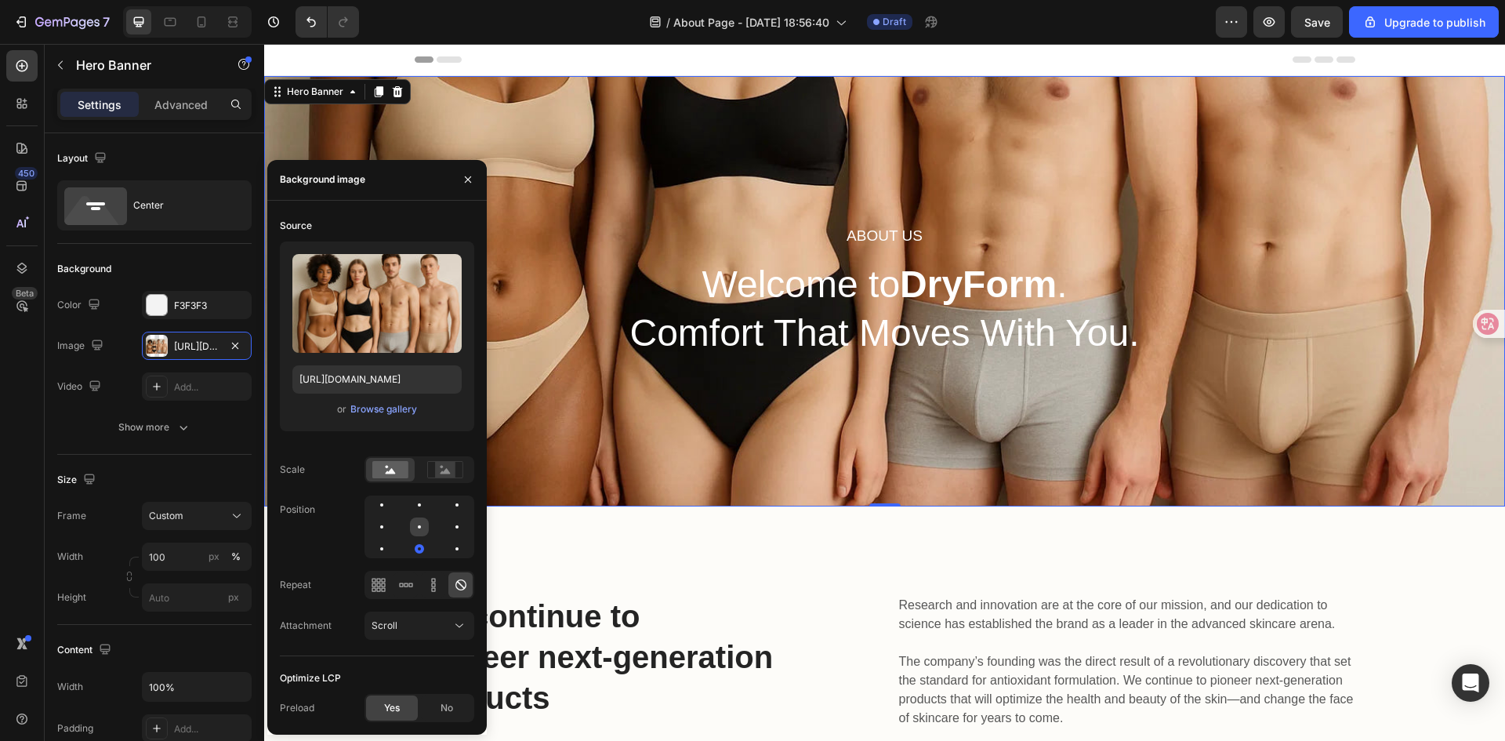
click at [422, 532] on div at bounding box center [419, 526] width 19 height 19
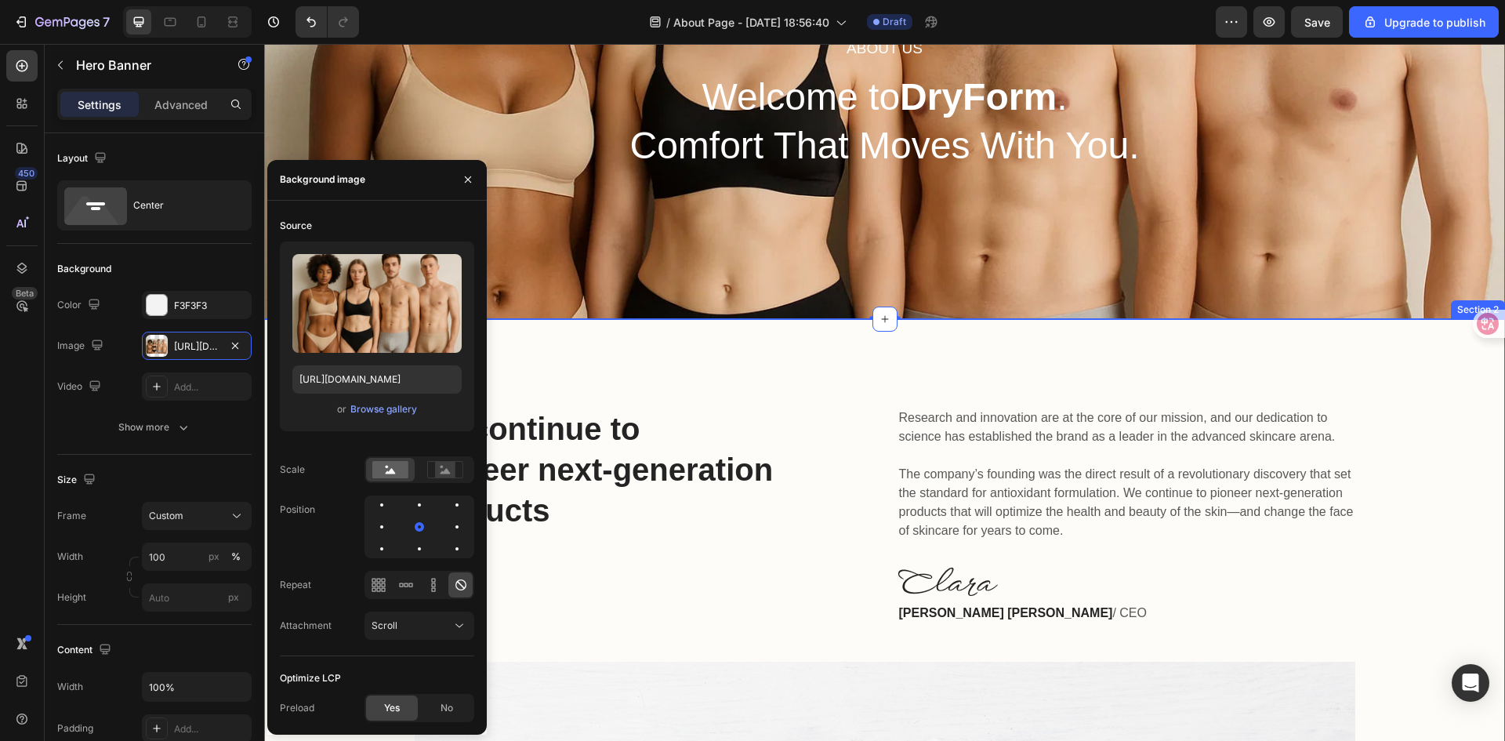
scroll to position [188, 0]
